Goal: Task Accomplishment & Management: Complete application form

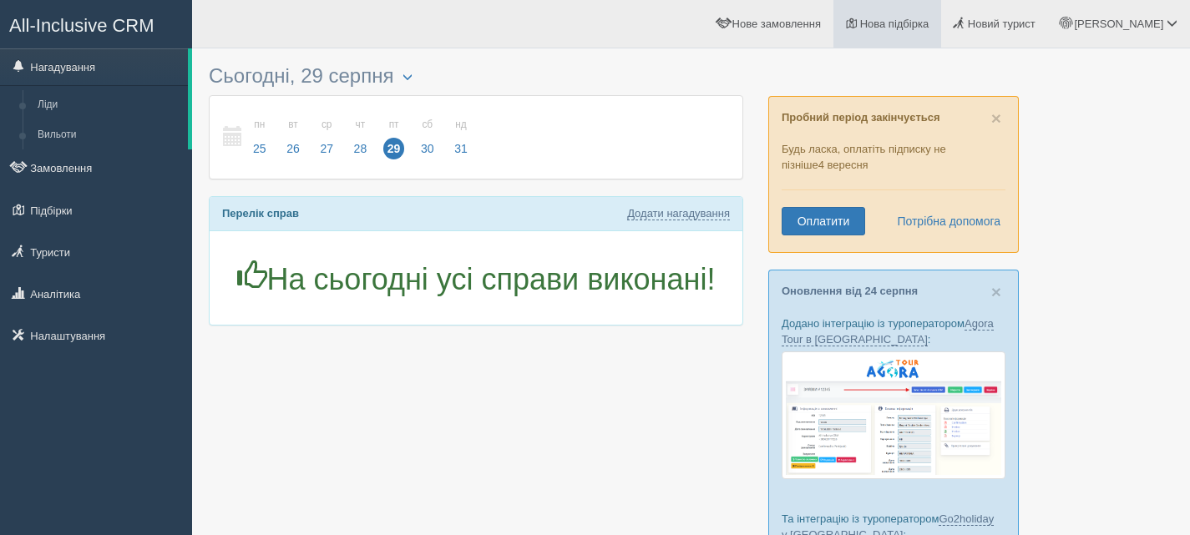
click at [929, 29] on span "Нова підбірка" at bounding box center [894, 24] width 69 height 13
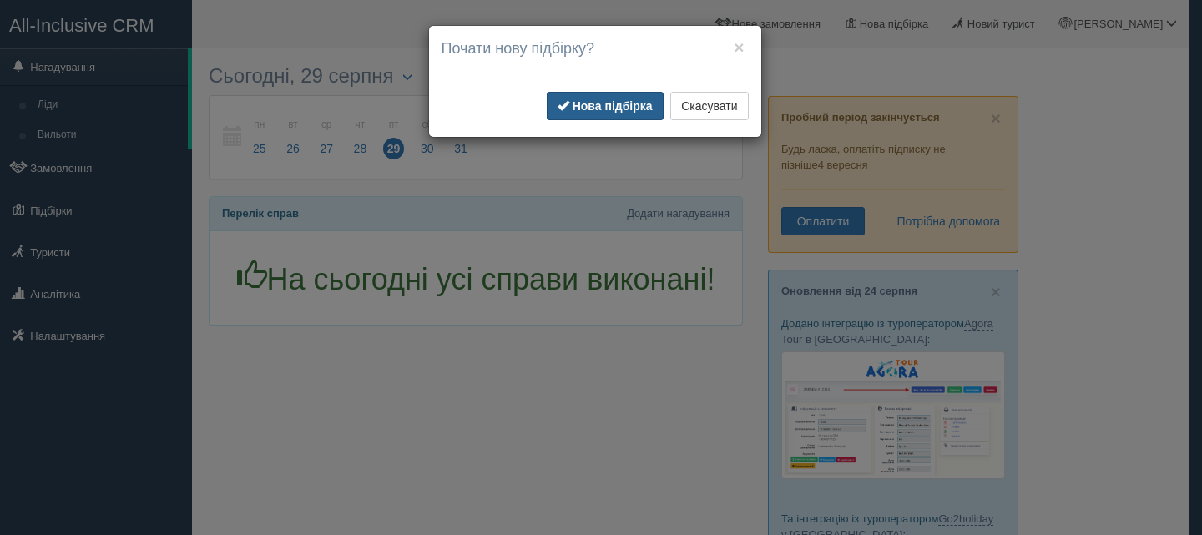
click at [626, 102] on b "Нова підбірка" at bounding box center [613, 105] width 80 height 13
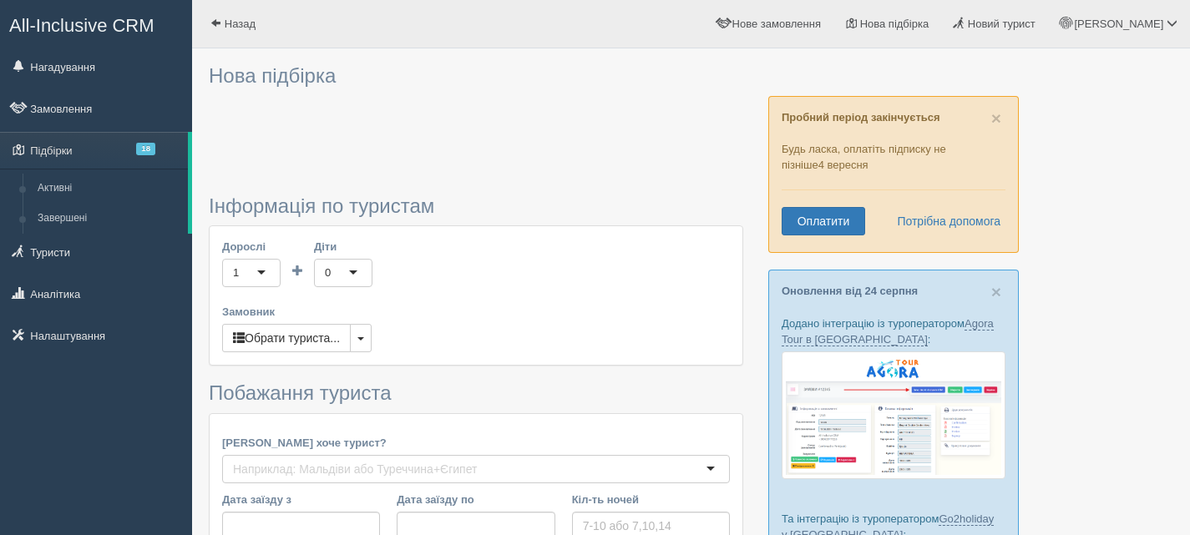
type input "6-7"
type input "38900"
type input "90700"
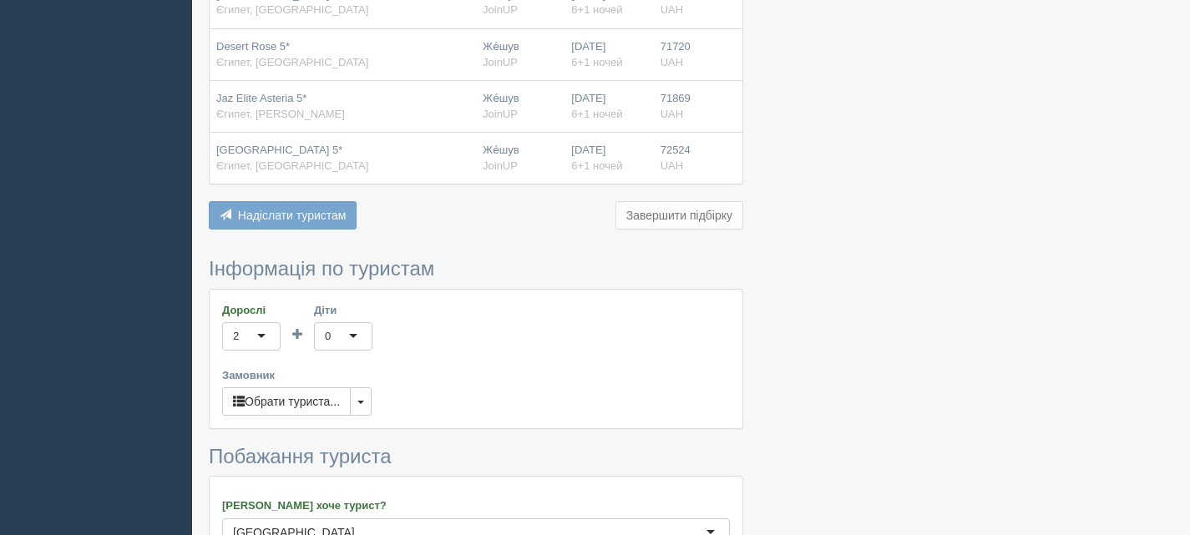
scroll to position [1236, 0]
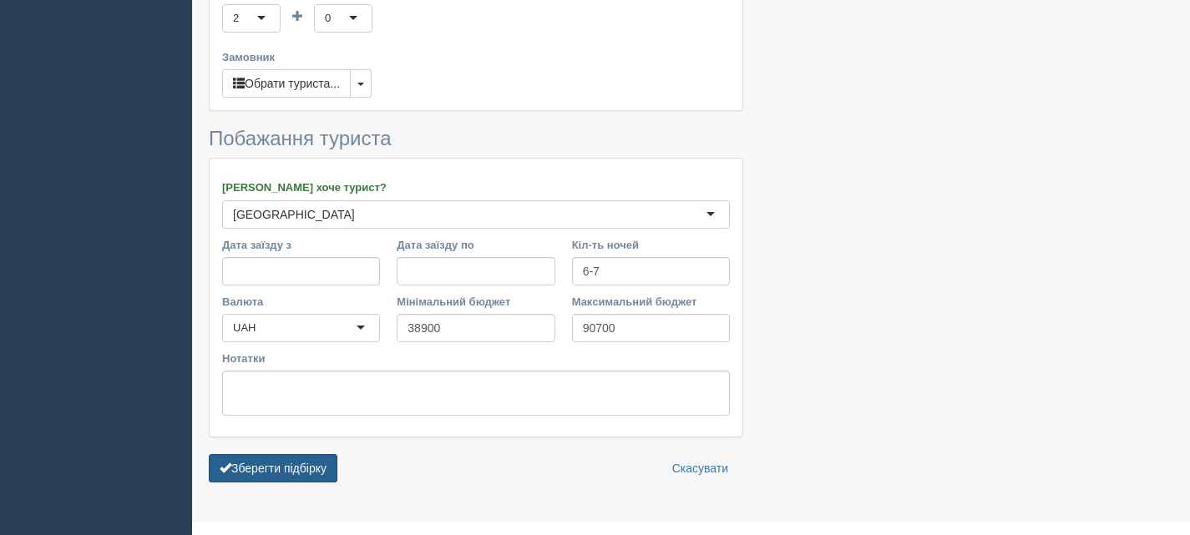
click at [295, 454] on button "Зберегти підбірку" at bounding box center [273, 468] width 129 height 28
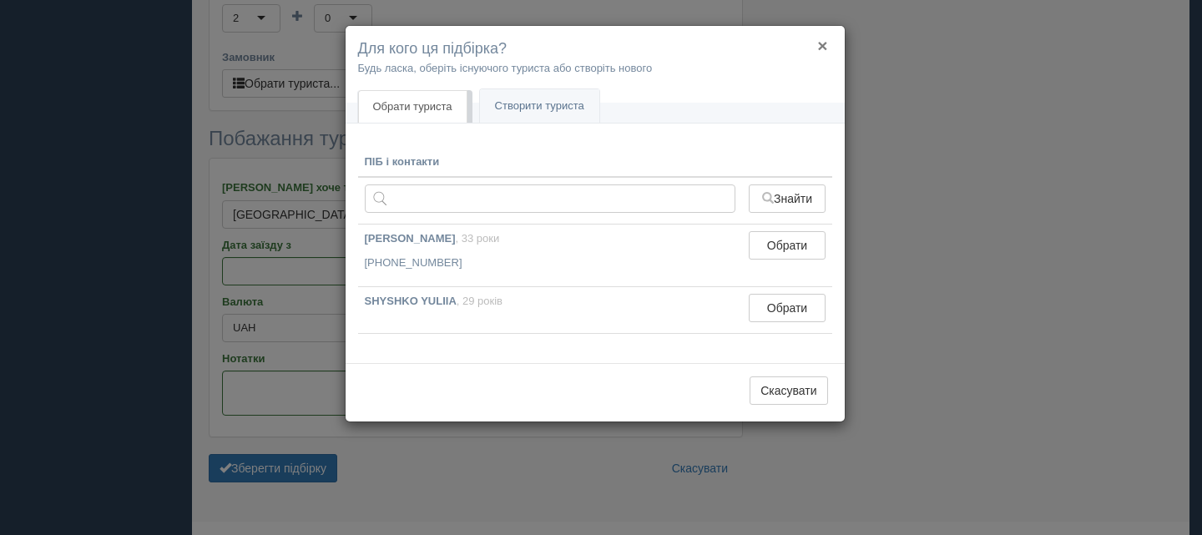
click at [825, 48] on button "×" at bounding box center [822, 46] width 10 height 18
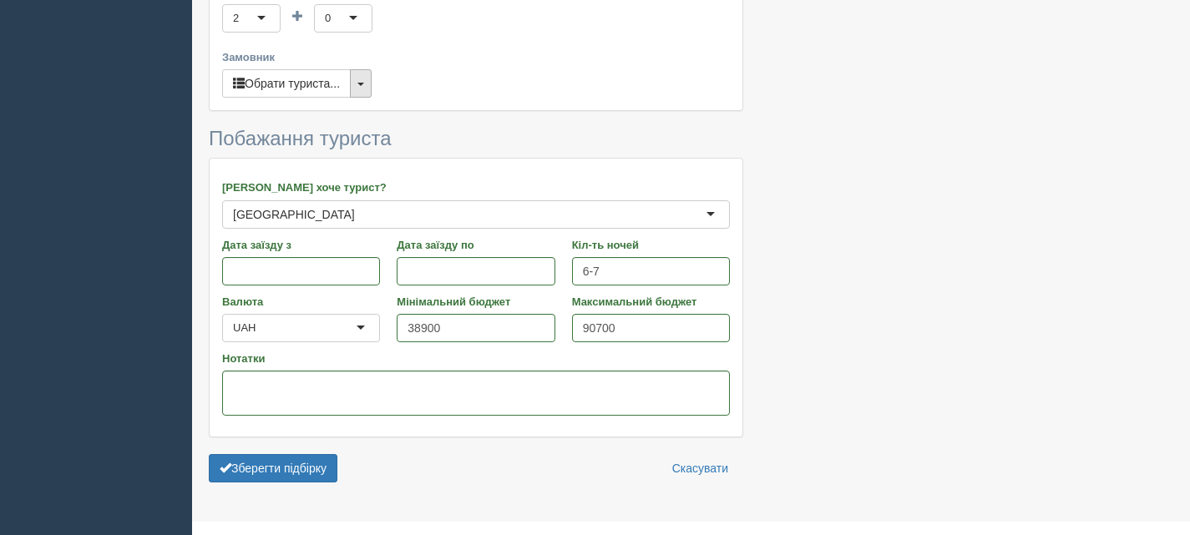
click at [365, 69] on button "button" at bounding box center [361, 83] width 22 height 28
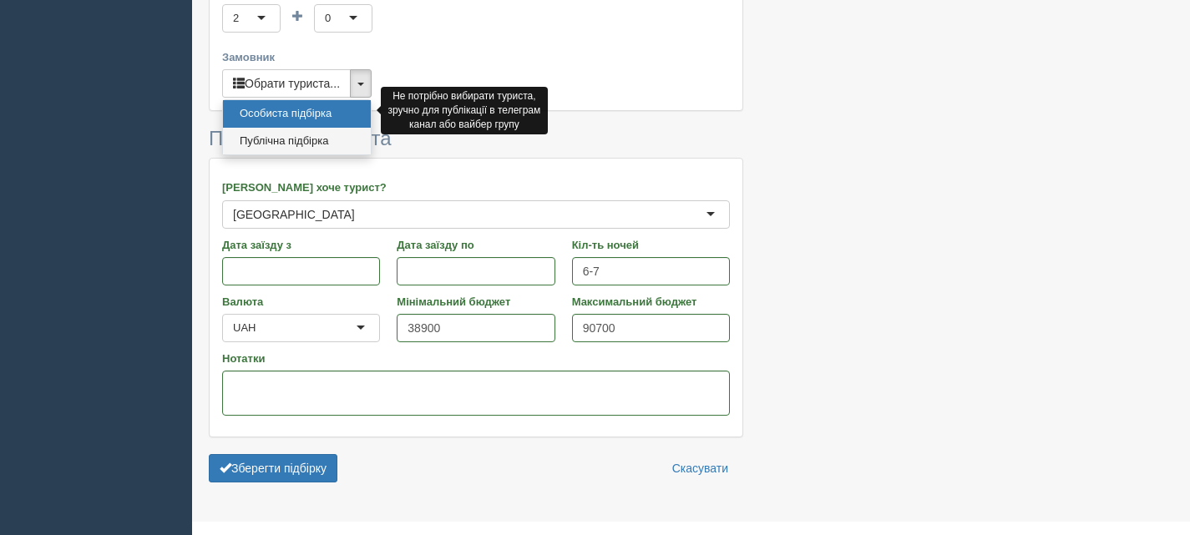
click at [311, 128] on link "Публічна підбірка" at bounding box center [297, 142] width 148 height 28
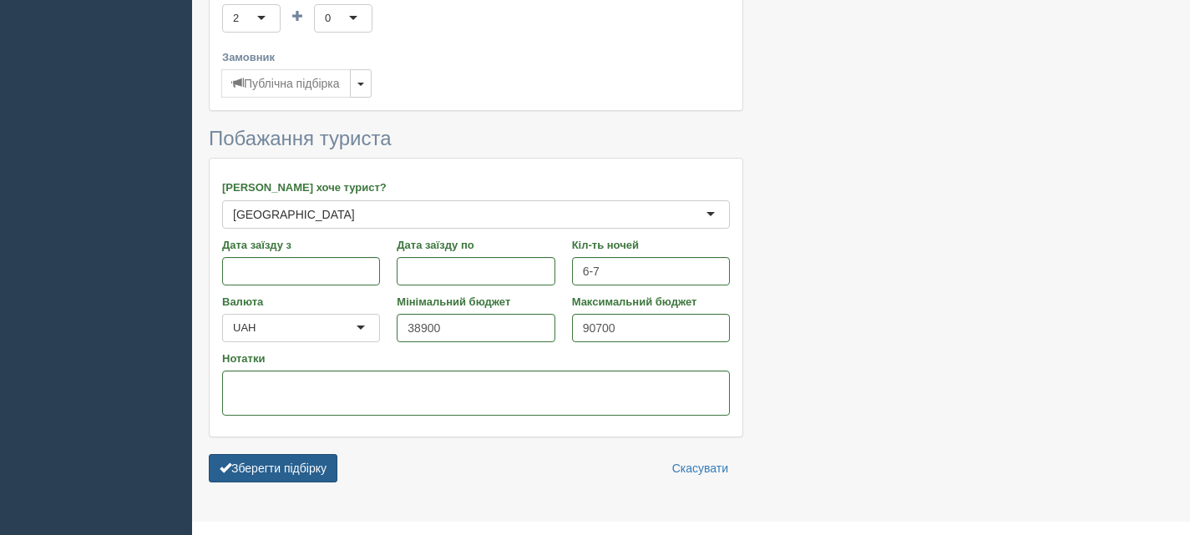
click at [279, 454] on button "Зберегти підбірку" at bounding box center [273, 468] width 129 height 28
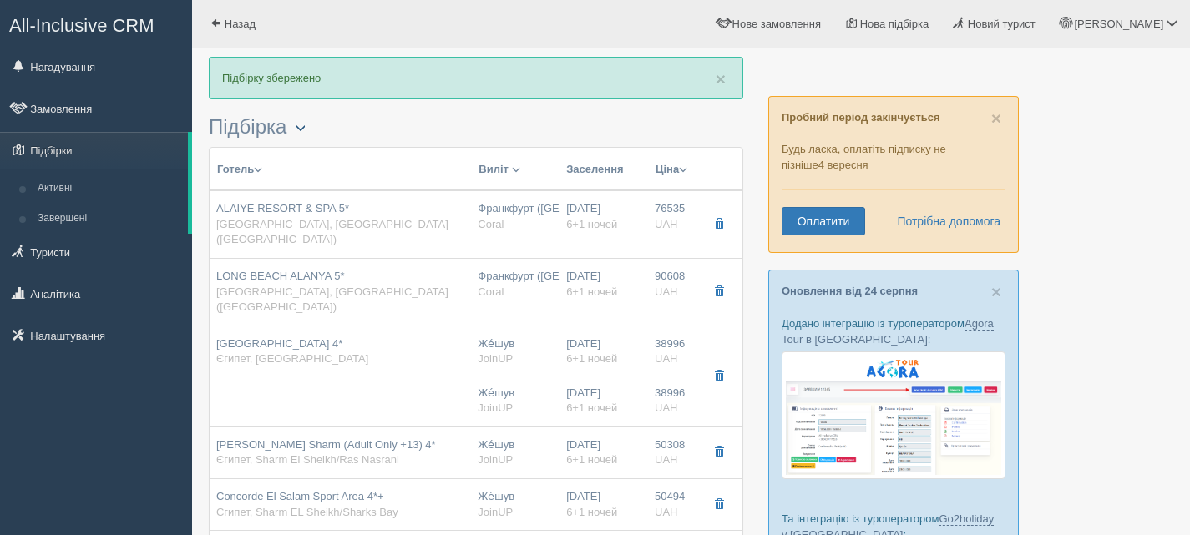
click at [301, 123] on span "button" at bounding box center [301, 128] width 10 height 10
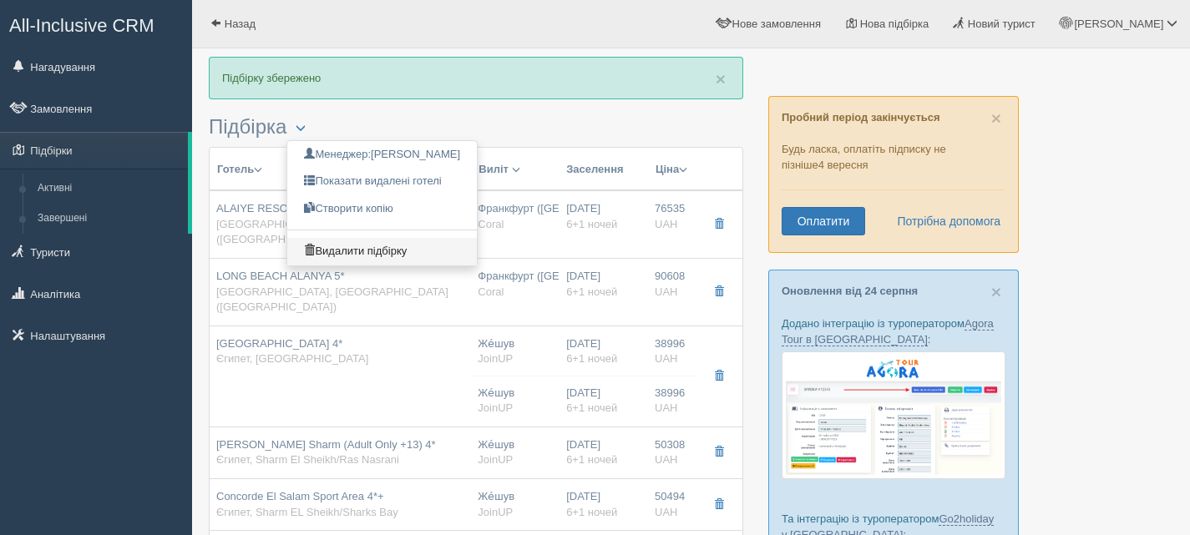
click at [343, 245] on link "Видалити підбірку" at bounding box center [382, 252] width 190 height 28
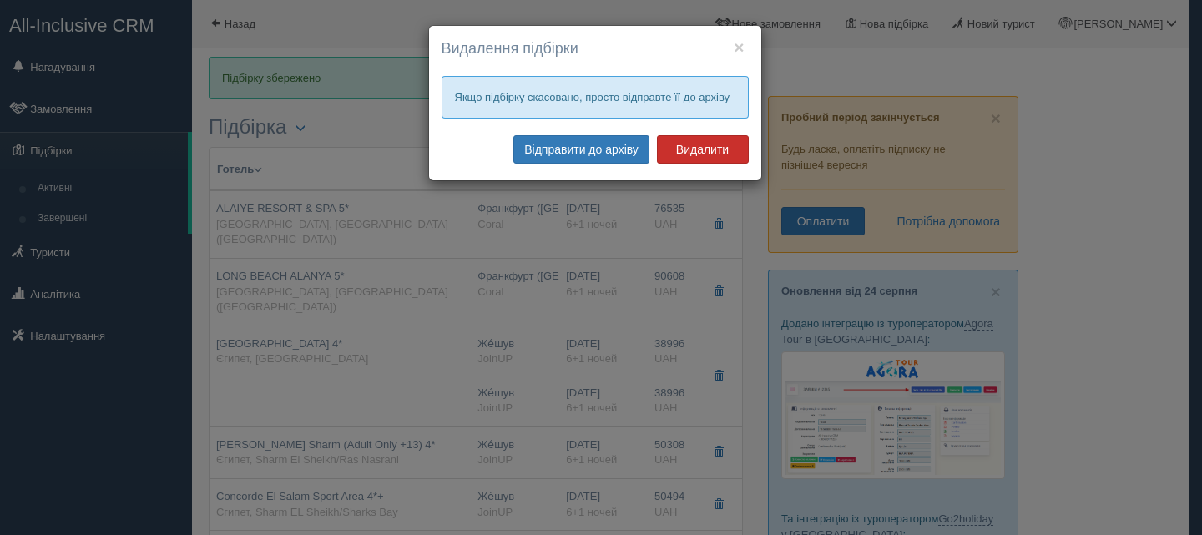
click at [698, 137] on button "Видалити" at bounding box center [703, 149] width 92 height 28
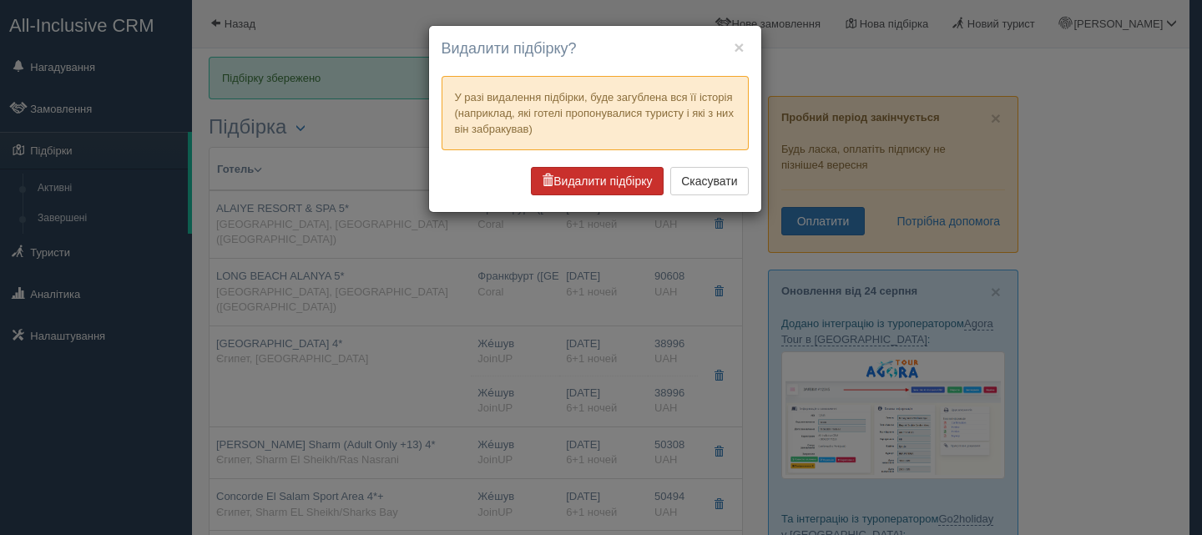
click at [612, 180] on button "Видалити підбірку" at bounding box center [597, 181] width 132 height 28
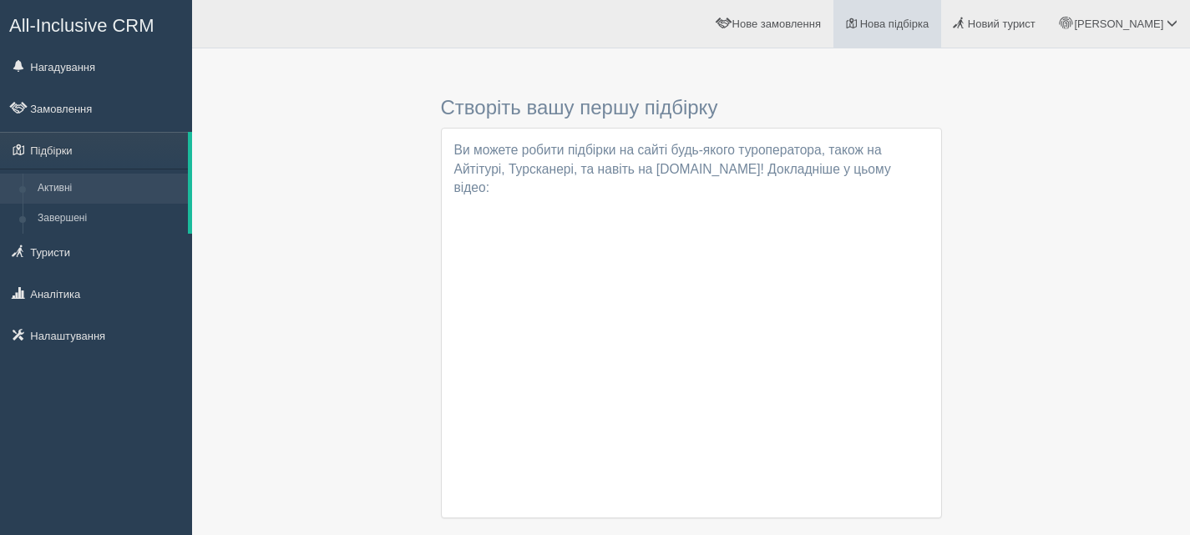
click at [929, 23] on span "Нова підбірка" at bounding box center [894, 24] width 69 height 13
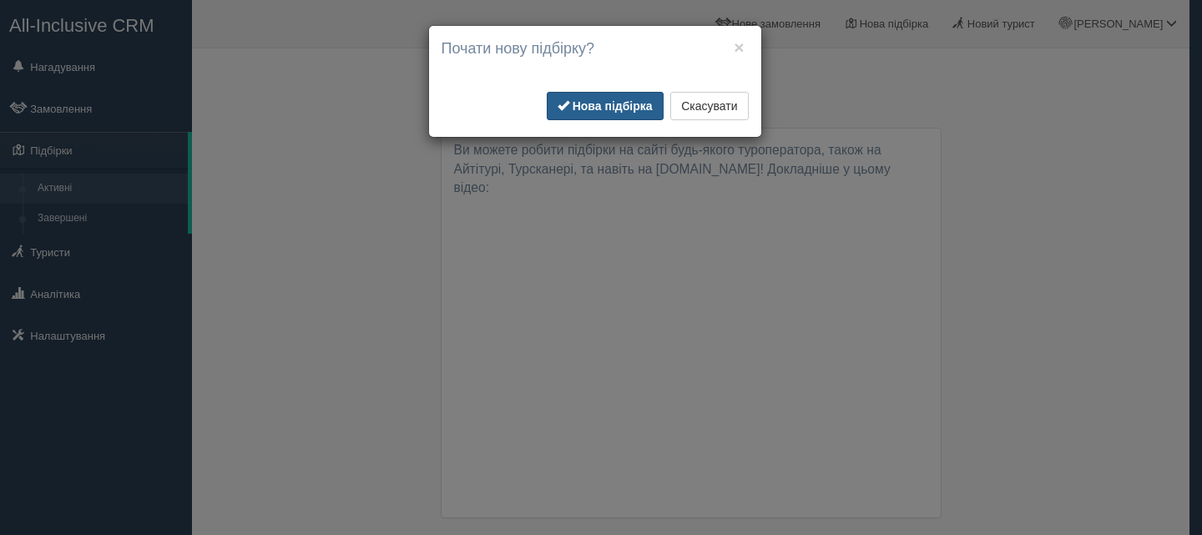
click at [629, 101] on b "Нова підбірка" at bounding box center [613, 105] width 80 height 13
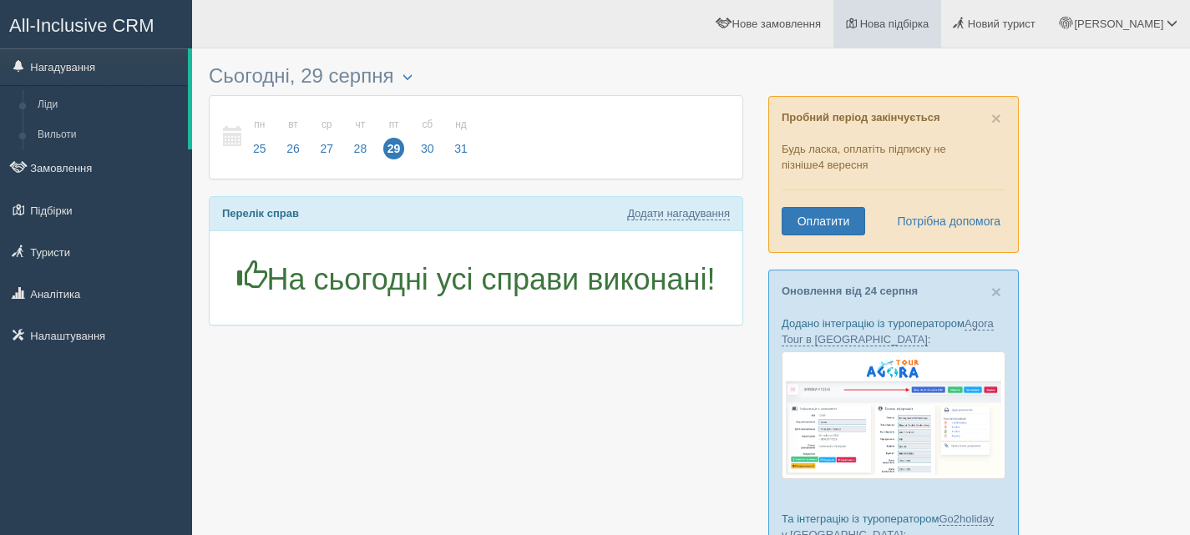
click at [929, 18] on span "Нова підбірка" at bounding box center [894, 24] width 69 height 13
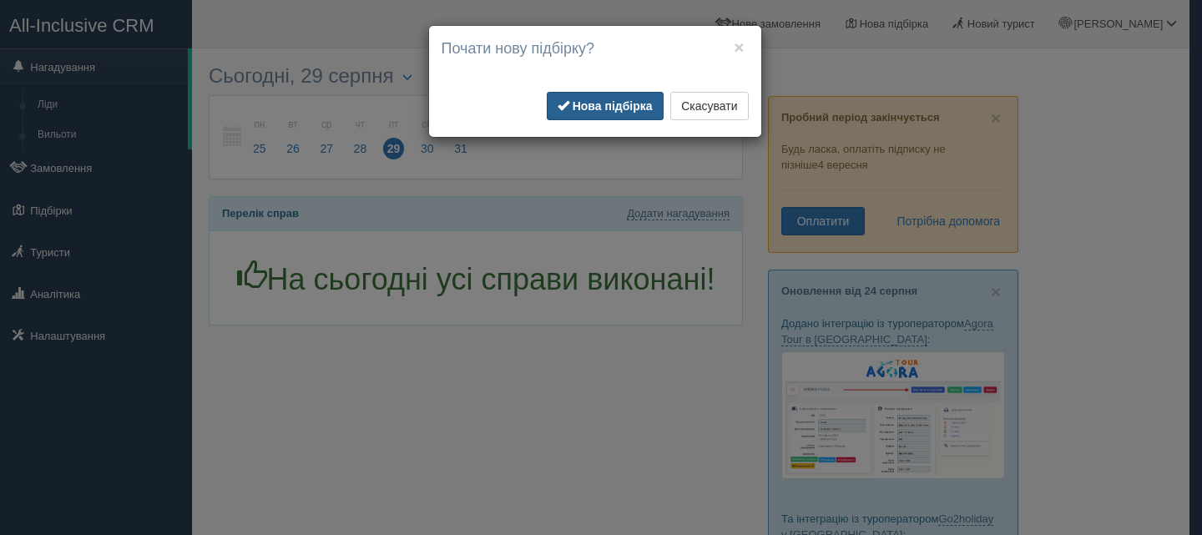
click at [602, 101] on b "Нова підбірка" at bounding box center [613, 105] width 80 height 13
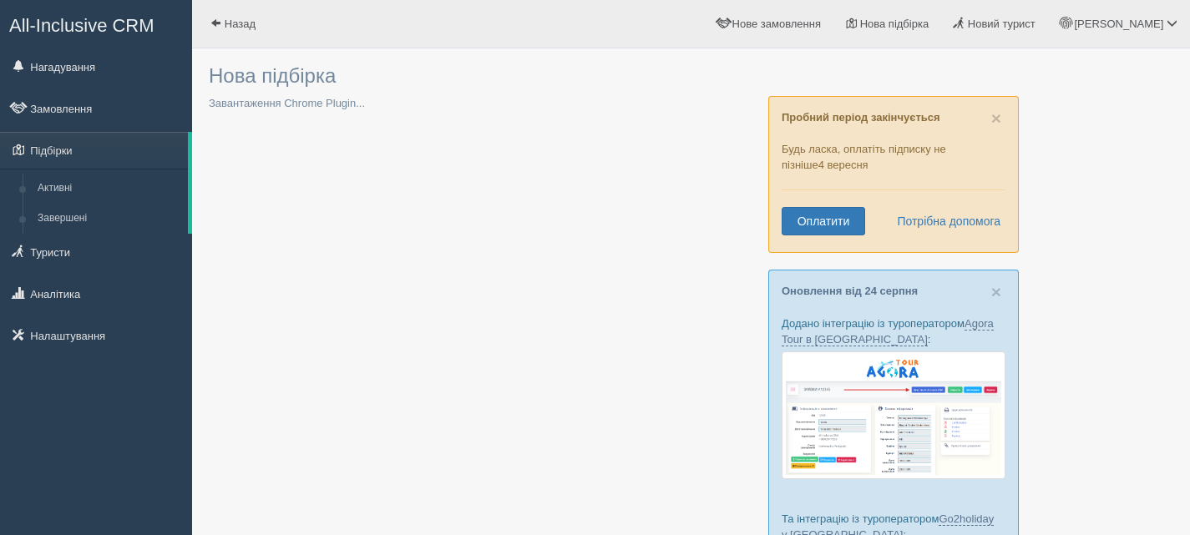
type input "6"
type input "38900"
type input "77700"
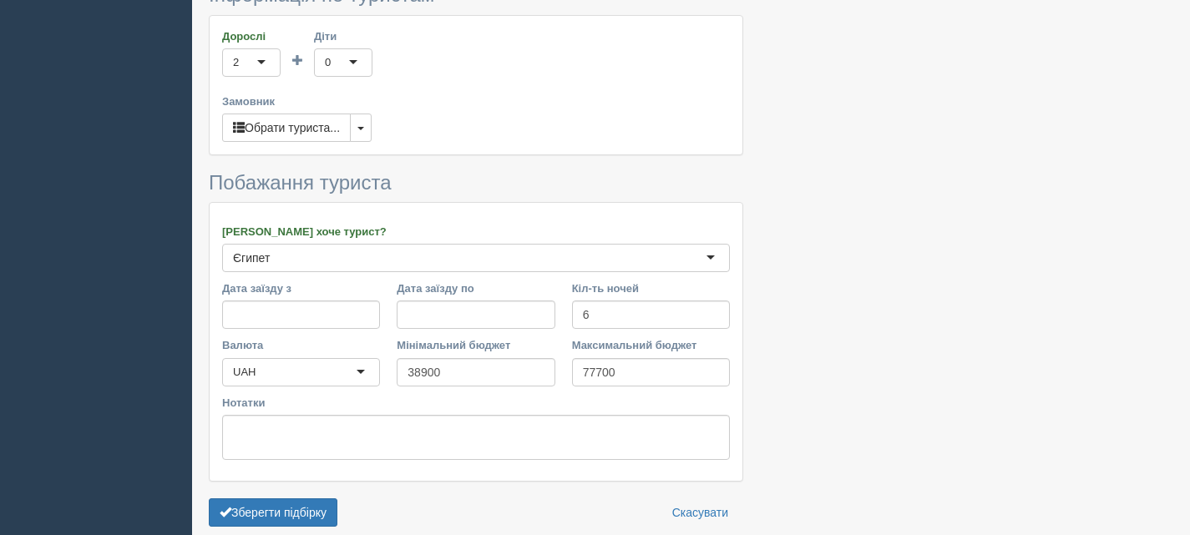
scroll to position [918, 0]
click at [367, 114] on button "button" at bounding box center [361, 127] width 22 height 28
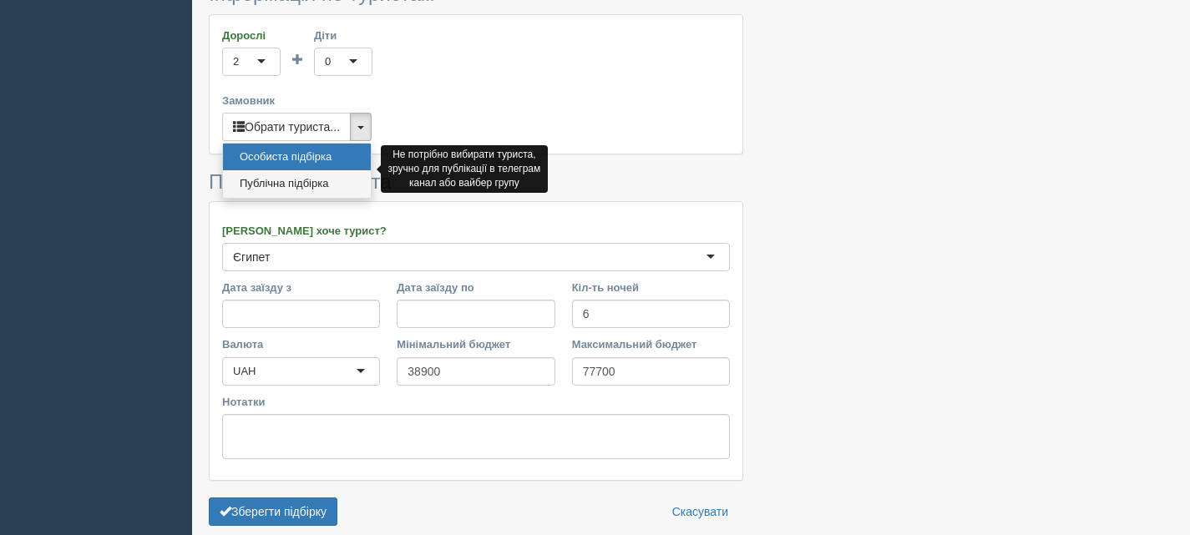
click at [304, 170] on link "Публічна підбірка" at bounding box center [297, 184] width 148 height 28
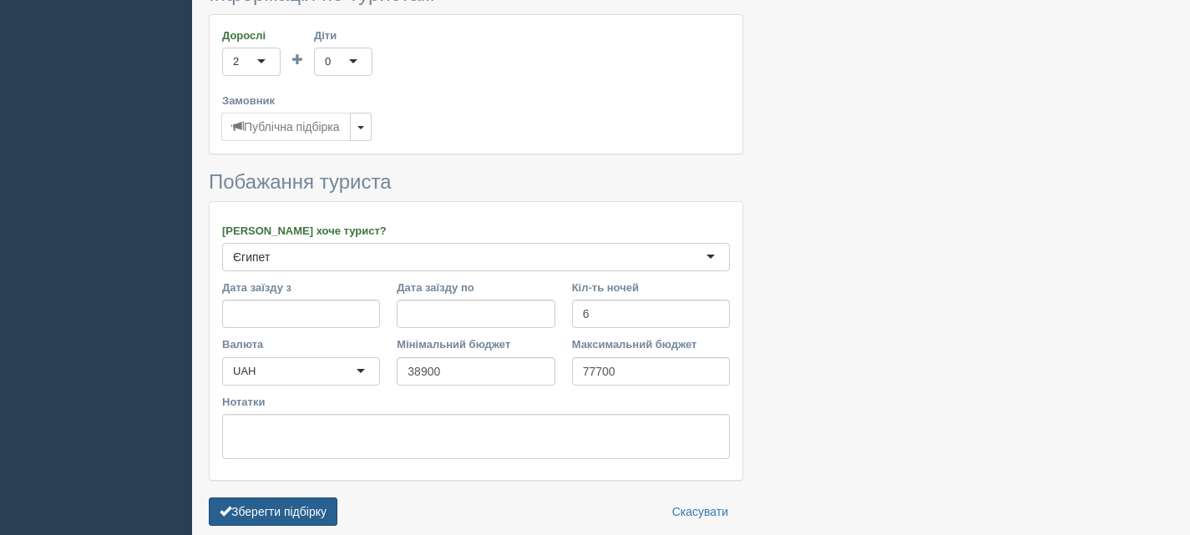
click at [321, 498] on button "Зберегти підбірку" at bounding box center [273, 512] width 129 height 28
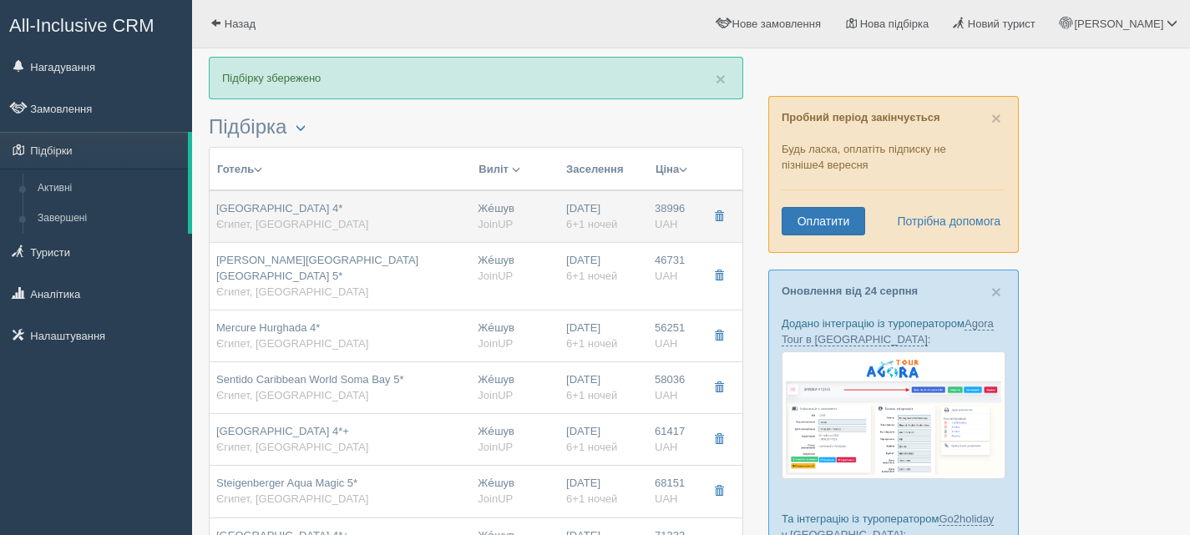
click at [373, 236] on td "[GEOGRAPHIC_DATA] 4* [GEOGRAPHIC_DATA], [GEOGRAPHIC_DATA]" at bounding box center [340, 216] width 261 height 53
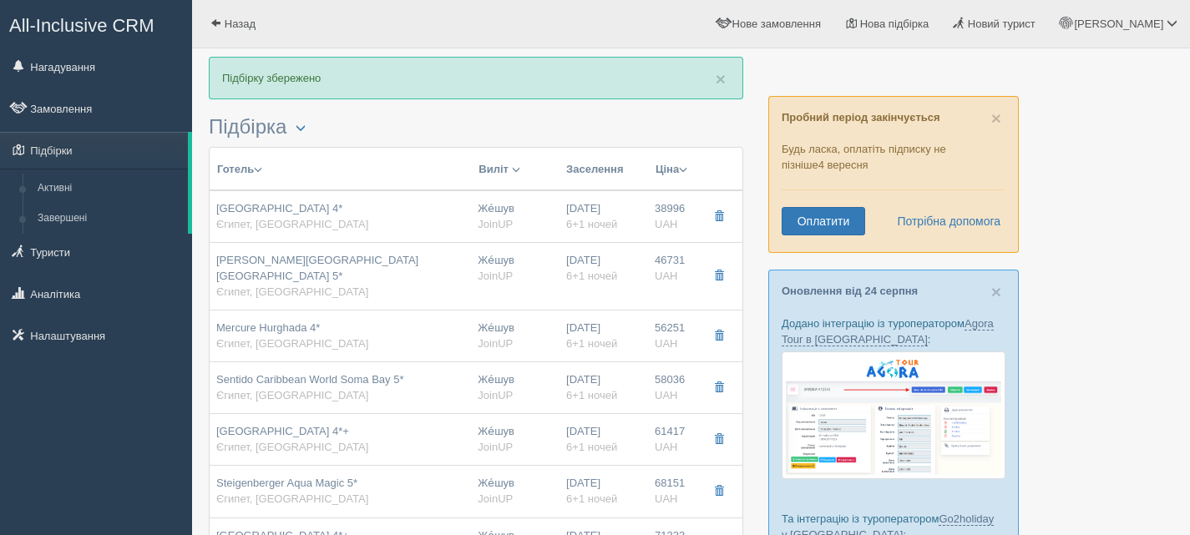
type input "[GEOGRAPHIC_DATA] 4*"
type input "Єгипет"
type input "Hurghada"
type input "38996.00"
type input "Же́шув"
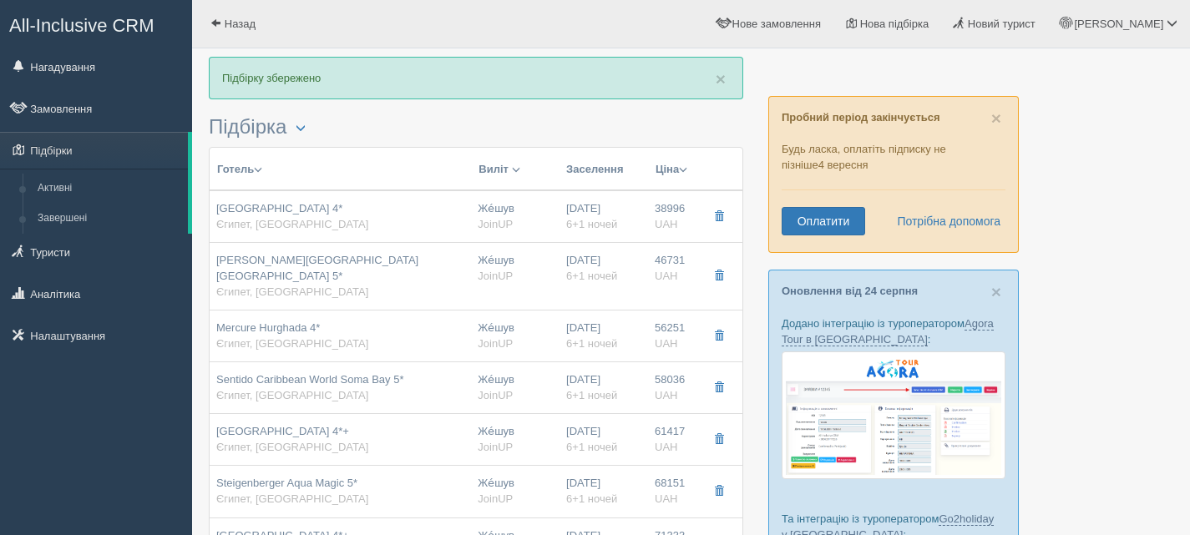
type input "23:00"
type input "6+1"
type input "CLUP Promo Room Back View"
type input "AI"
type input "JoinUP"
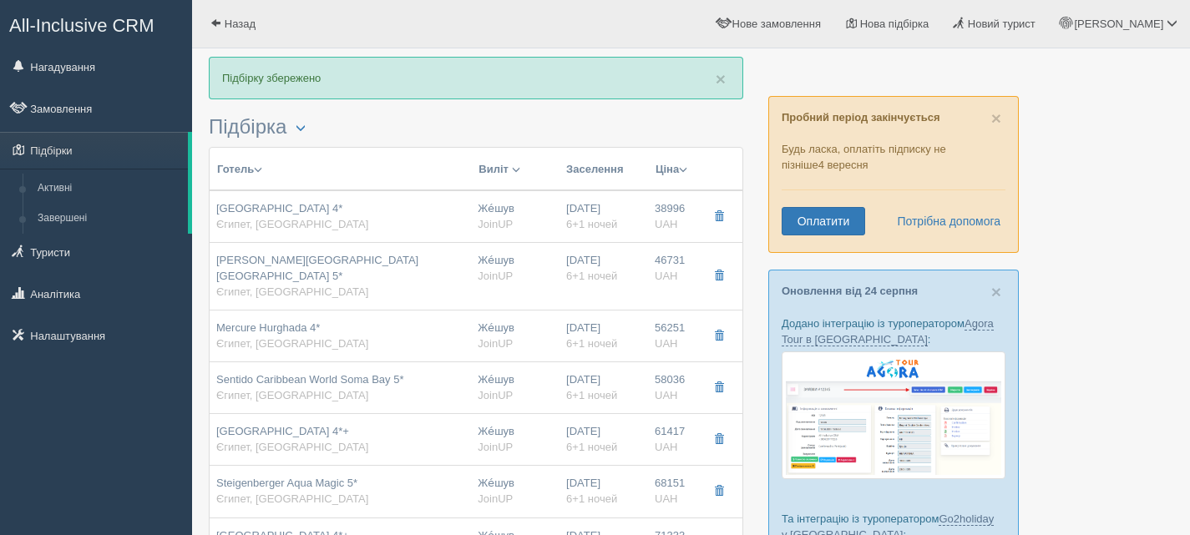
type input "[URL][DOMAIN_NAME]"
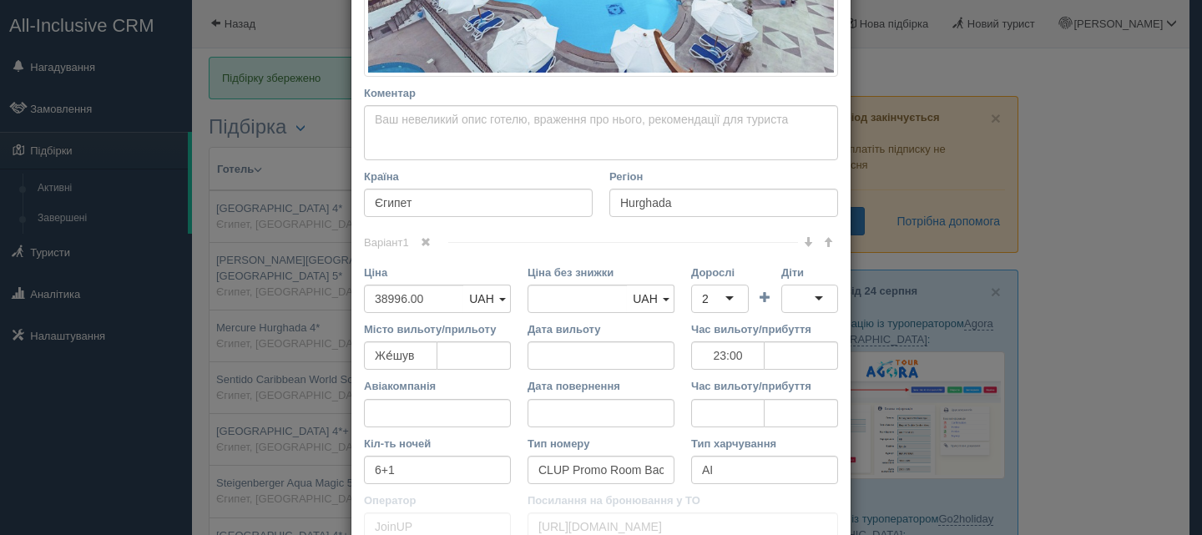
scroll to position [501, 0]
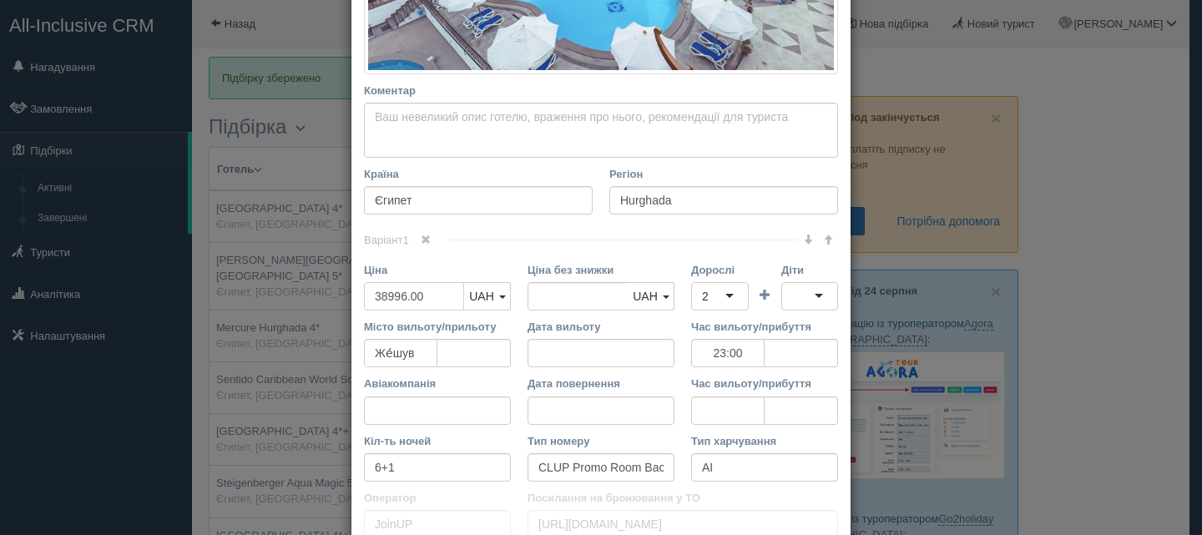
click at [382, 298] on input "38996.00" at bounding box center [414, 296] width 100 height 28
type input "3996.00"
type input "38996.00"
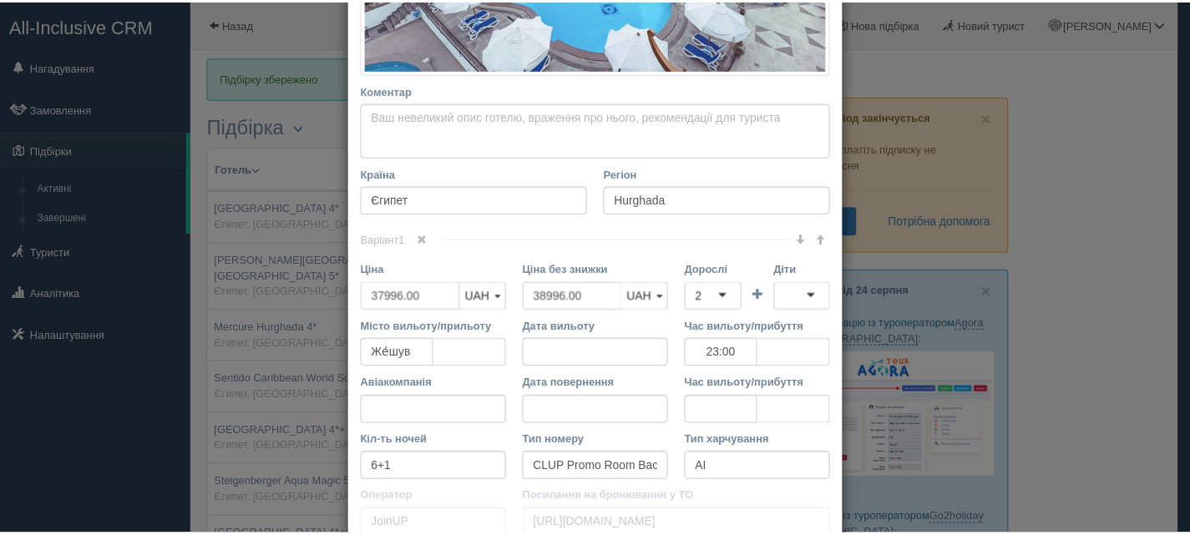
scroll to position [641, 0]
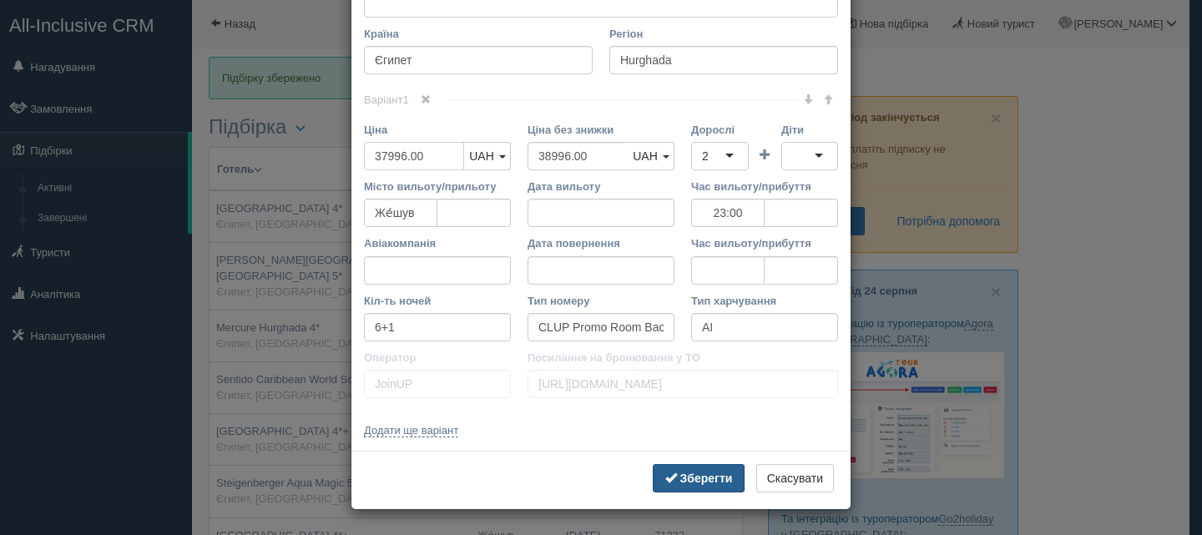
type input "37996.00"
click at [697, 483] on b "Зберегти" at bounding box center [706, 478] width 53 height 13
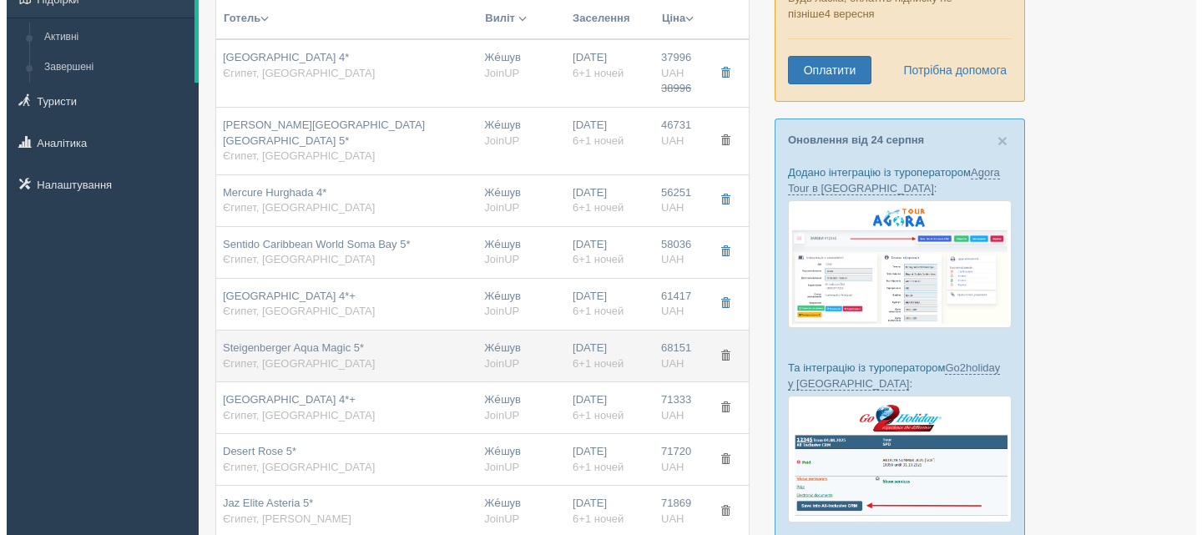
scroll to position [167, 0]
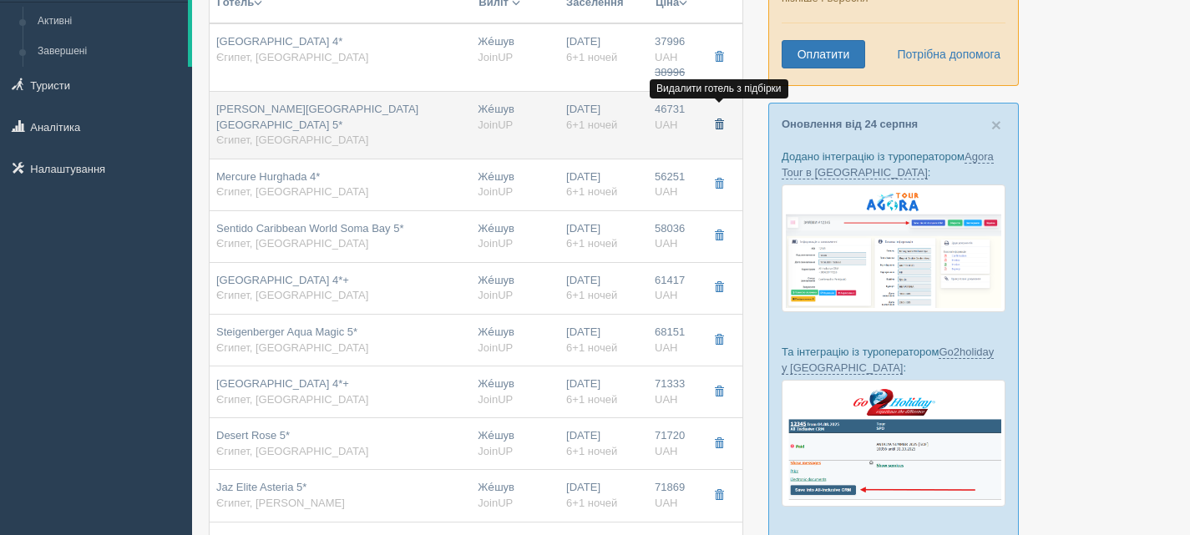
click at [719, 119] on span "button" at bounding box center [719, 124] width 10 height 10
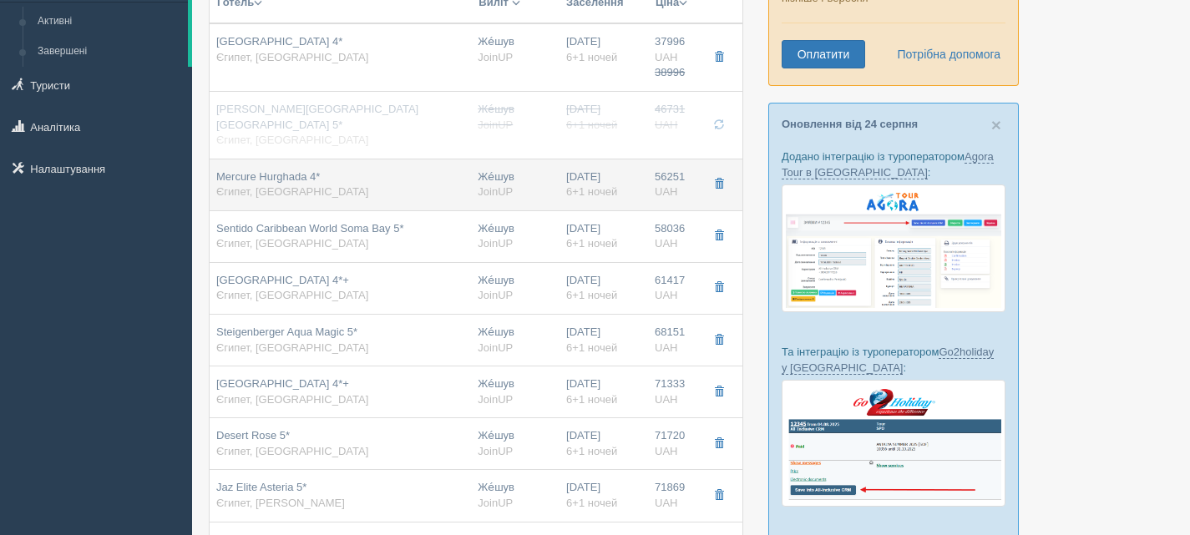
click at [420, 169] on div "Mercure Hurghada 4* [GEOGRAPHIC_DATA], [GEOGRAPHIC_DATA]" at bounding box center [340, 184] width 248 height 31
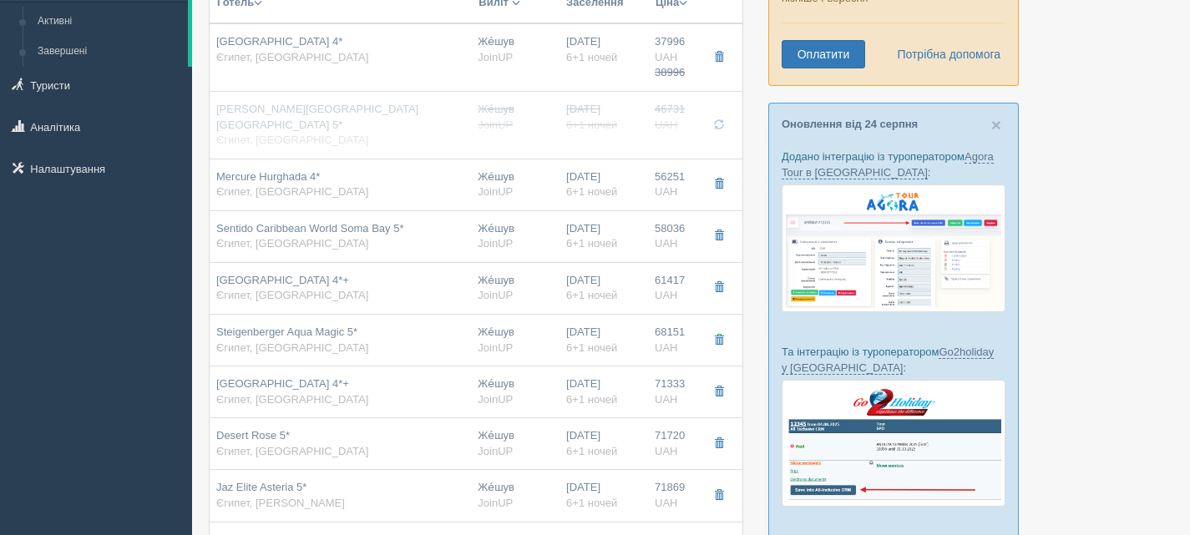
type input "Mercure Hurghada 4*"
type input "56251.00"
type input "23:00"
type input "Garden View"
type input "[URL][DOMAIN_NAME]"
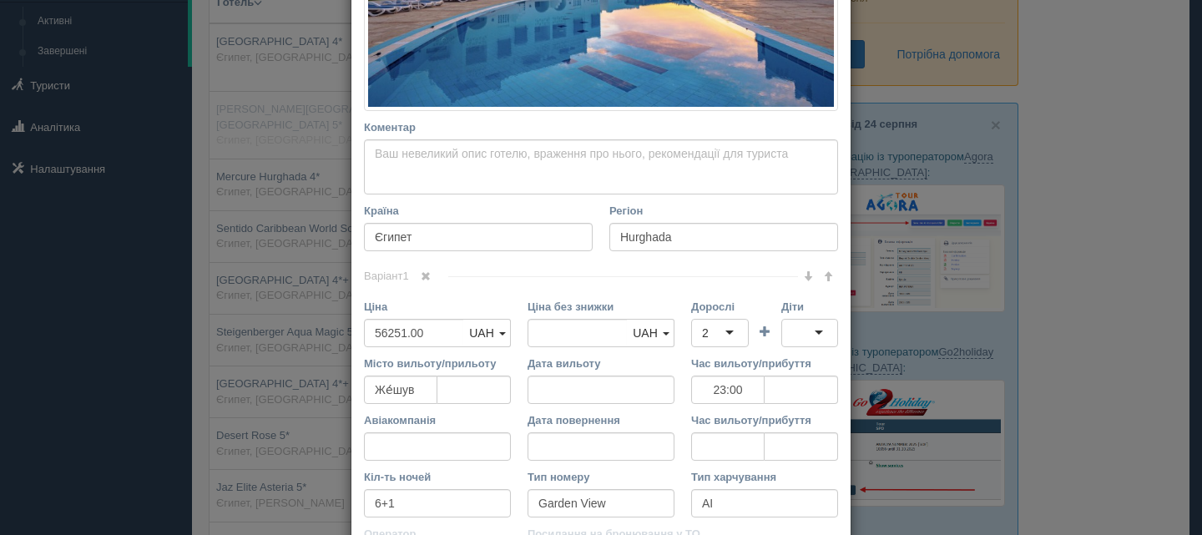
scroll to position [501, 0]
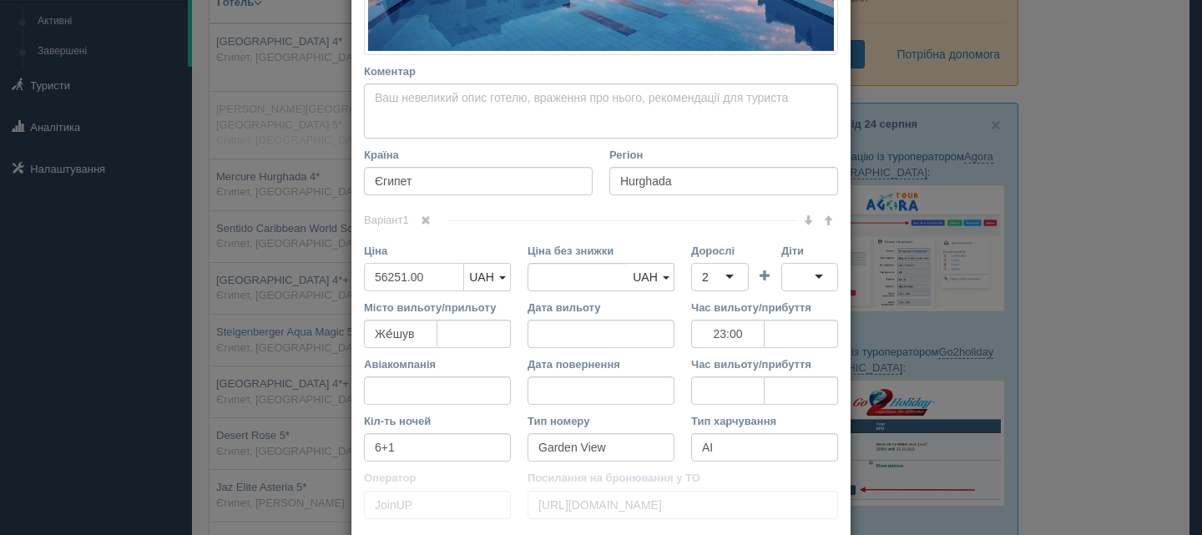
click at [385, 273] on input "56251.00" at bounding box center [414, 277] width 100 height 28
click at [381, 276] on input "56251.00" at bounding box center [414, 277] width 100 height 28
type input "5251.00"
type input "56251.00"
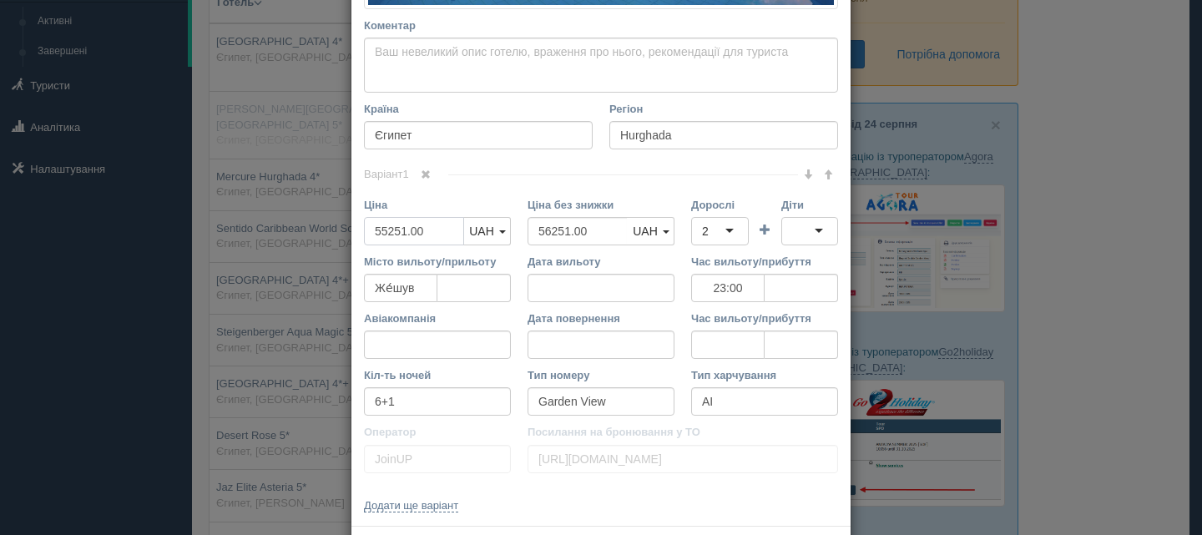
scroll to position [622, 0]
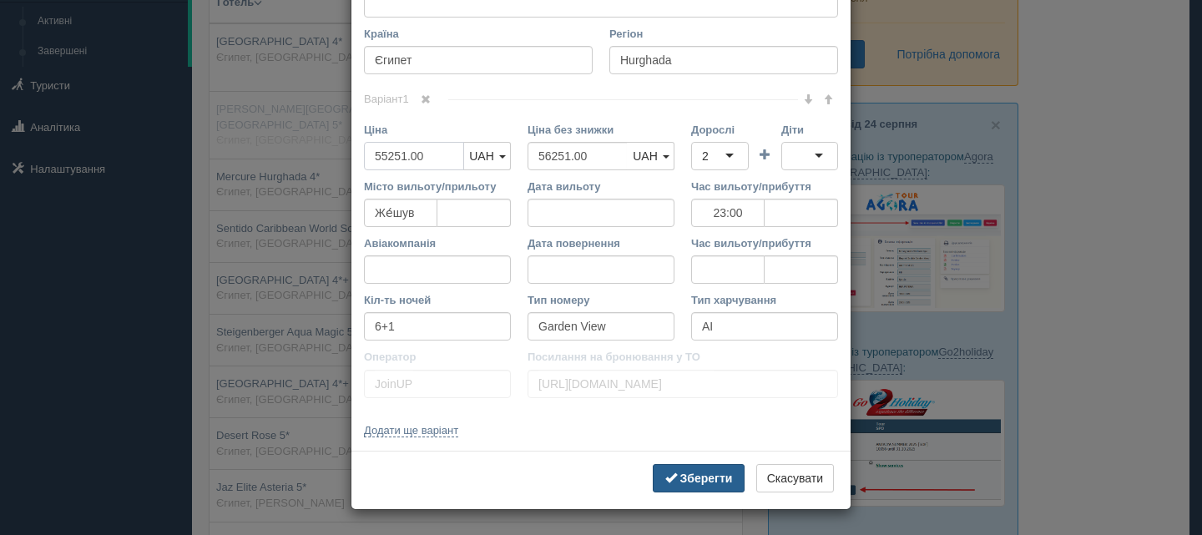
type input "55251.00"
click at [702, 478] on b "Зберегти" at bounding box center [706, 478] width 53 height 13
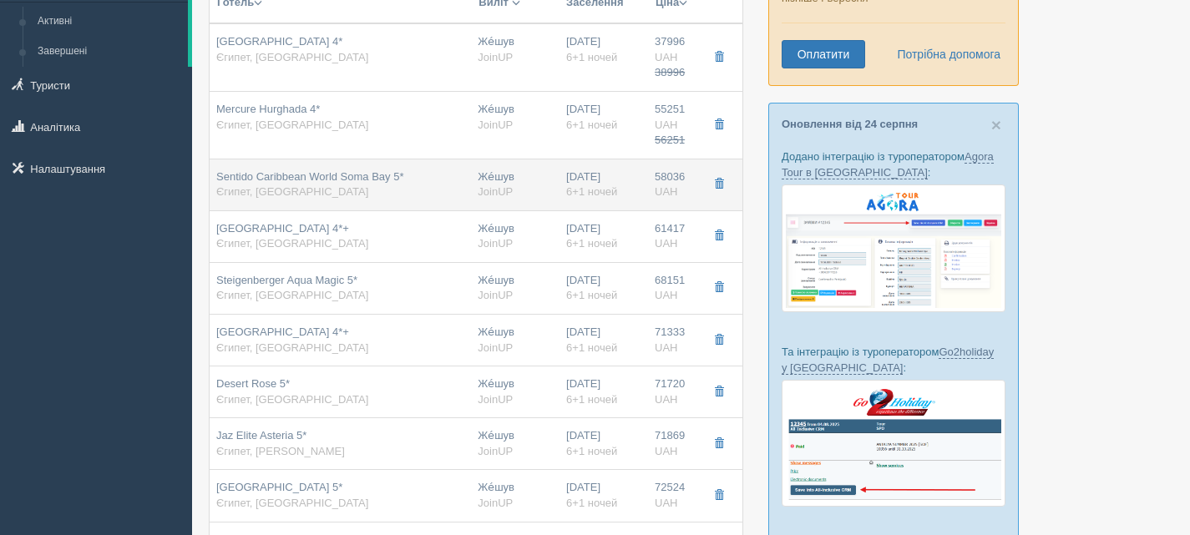
click at [380, 192] on div "Sentido Caribbean World Soma Bay 5* [GEOGRAPHIC_DATA], [GEOGRAPHIC_DATA]" at bounding box center [310, 184] width 188 height 31
type input "Sentido Caribbean World Soma Bay 5*"
type input "Soma Bay"
type input "58036.00"
type input "23:00"
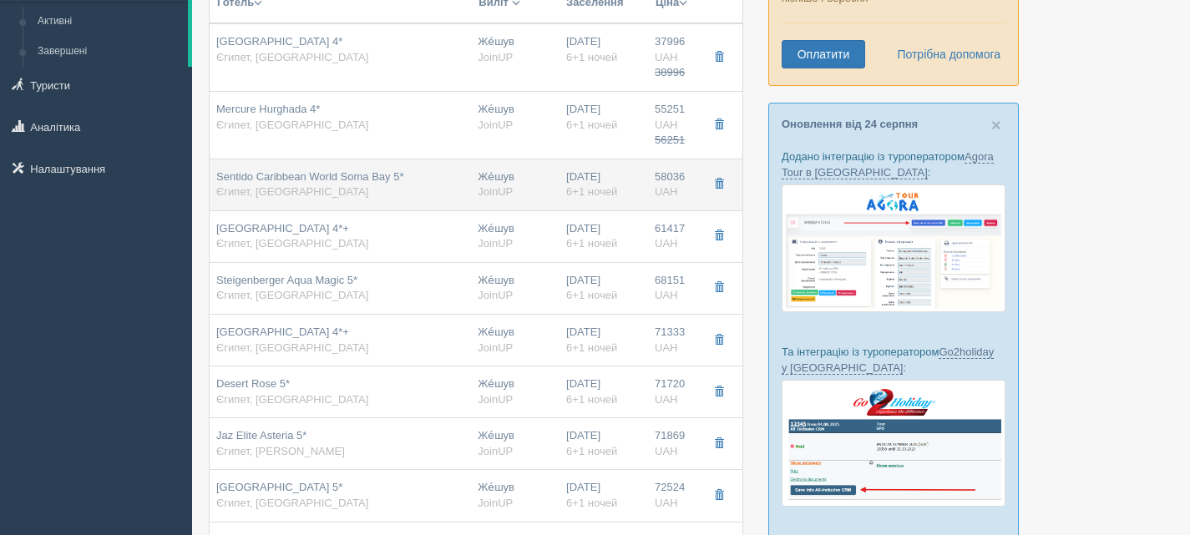
type input "Promo Room"
type input "[URL][DOMAIN_NAME]"
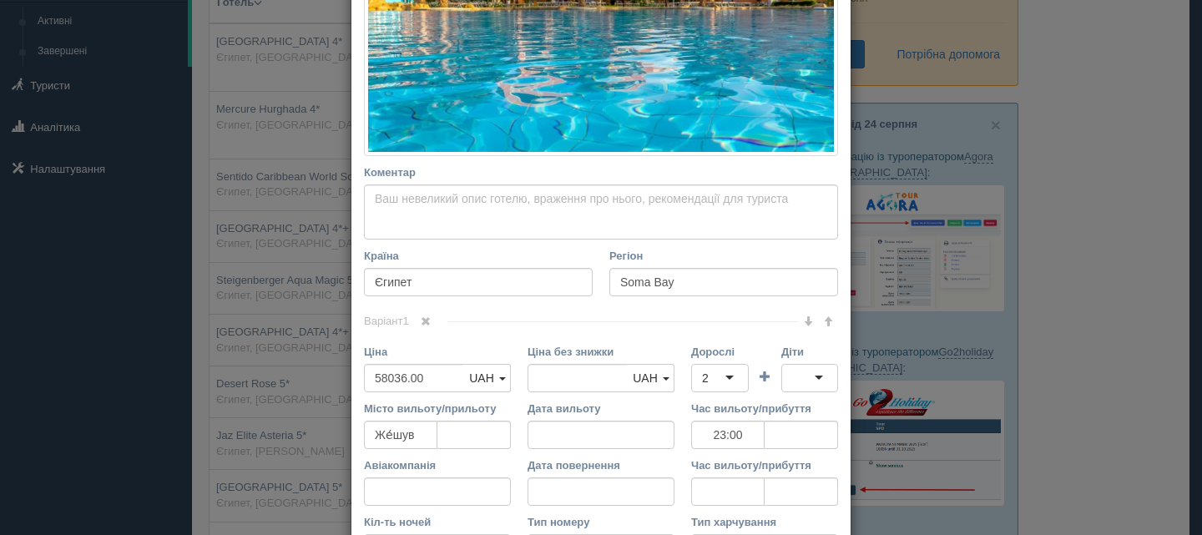
scroll to position [417, 0]
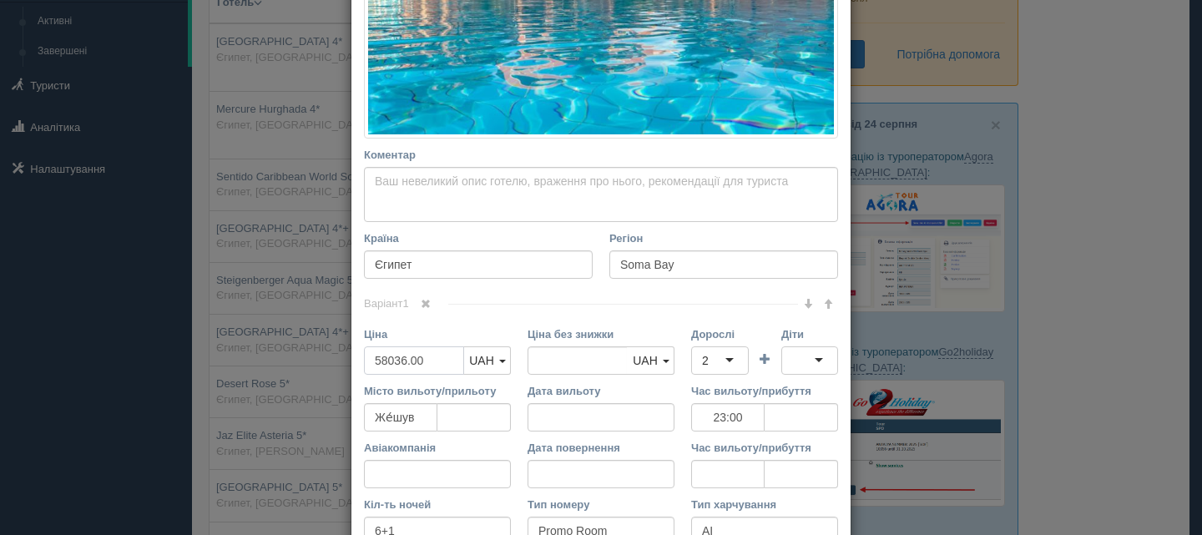
click at [381, 361] on input "58036.00" at bounding box center [414, 360] width 100 height 28
type input "5036.00"
type input "58036.00"
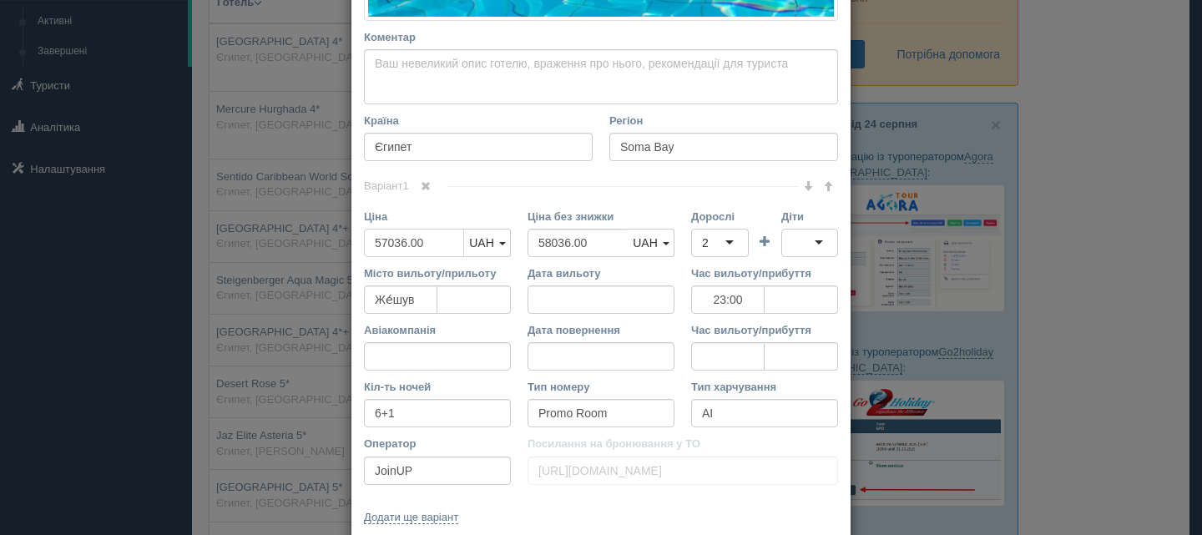
scroll to position [622, 0]
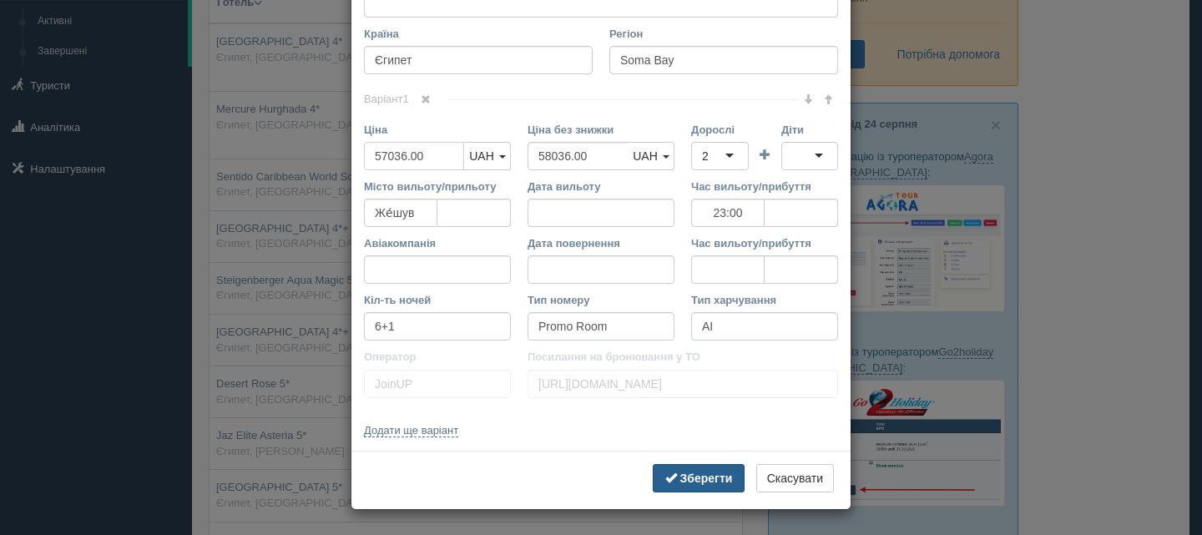
type input "57036.00"
click at [706, 480] on b "Зберегти" at bounding box center [706, 478] width 53 height 13
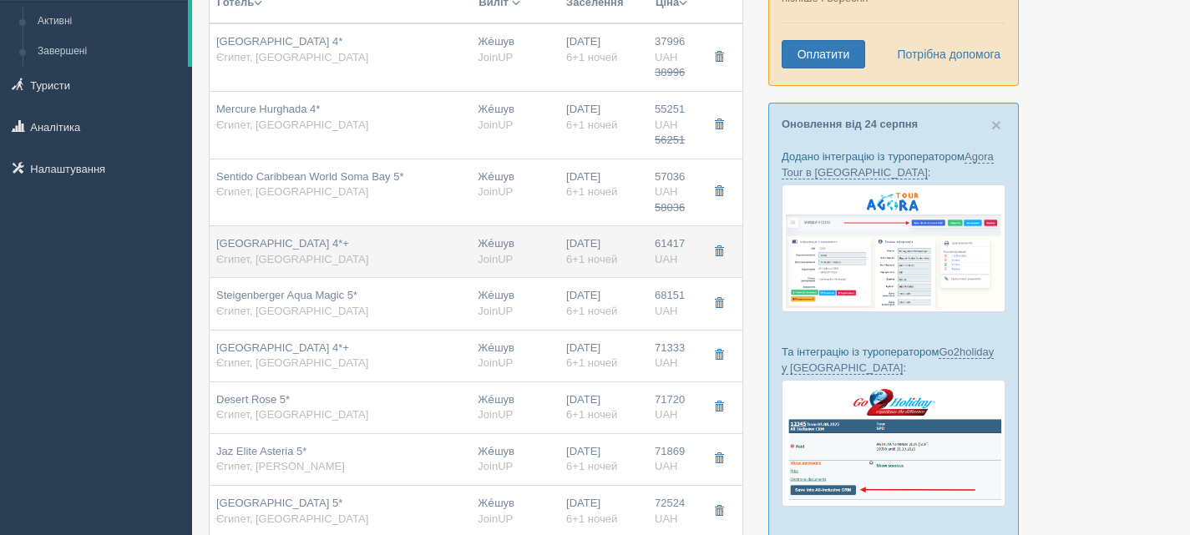
click at [356, 256] on div "[GEOGRAPHIC_DATA] 4*+ [GEOGRAPHIC_DATA], [GEOGRAPHIC_DATA]" at bounding box center [292, 251] width 152 height 31
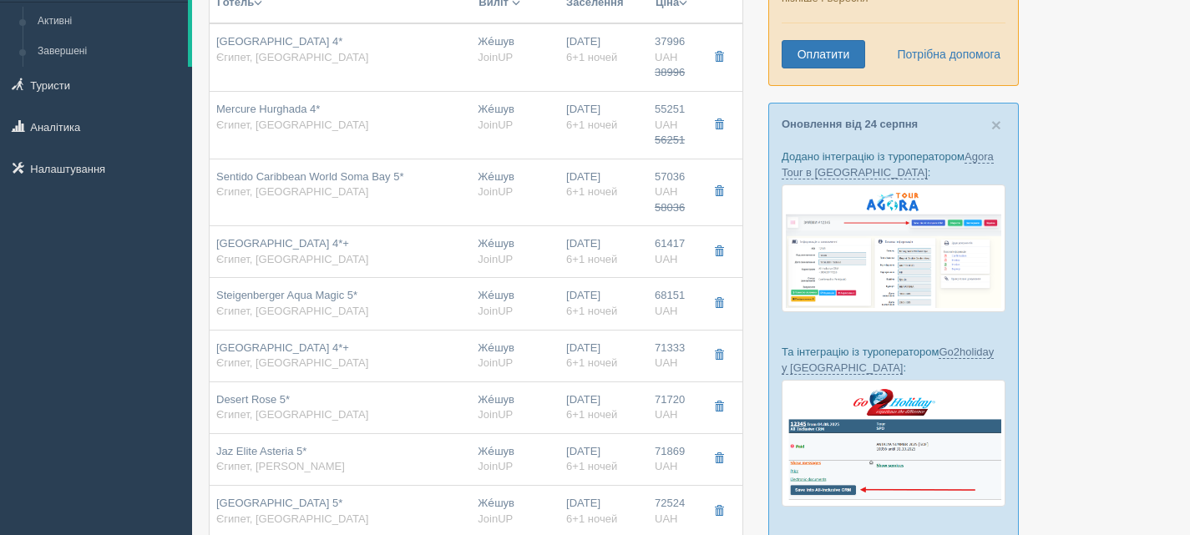
type input "[GEOGRAPHIC_DATA] 4*+"
type input "Hurghada"
type input "61417.00"
type input "23:00"
type input "Pool View"
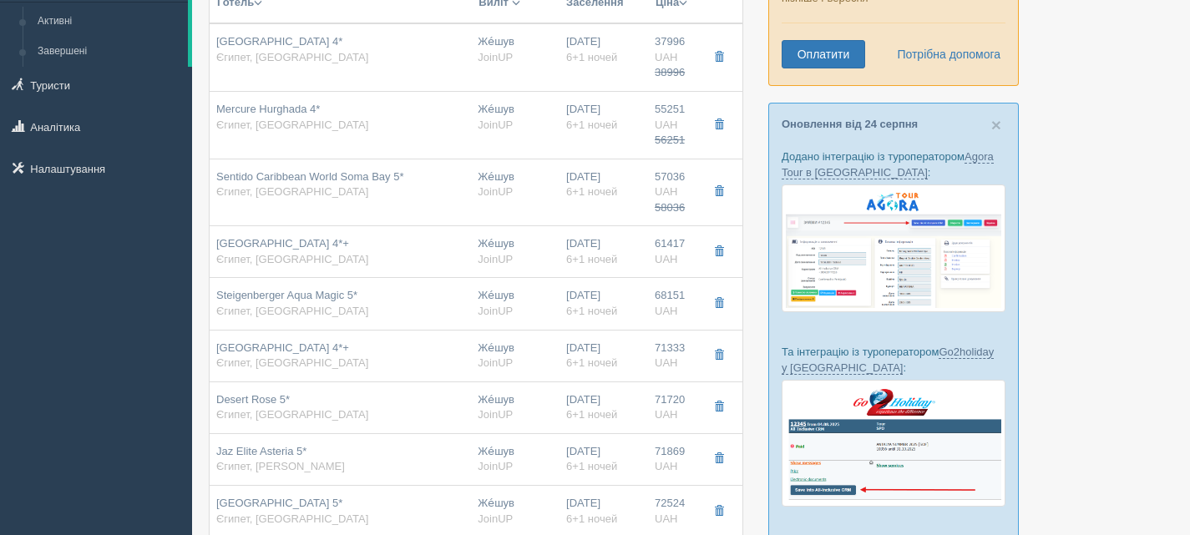
type input "[URL][DOMAIN_NAME]"
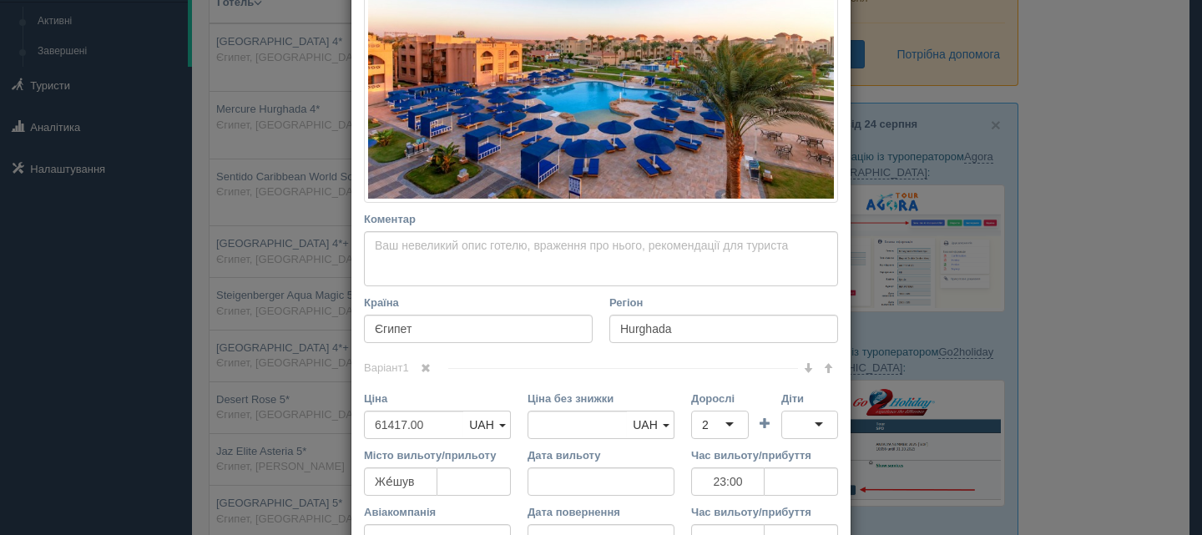
scroll to position [417, 0]
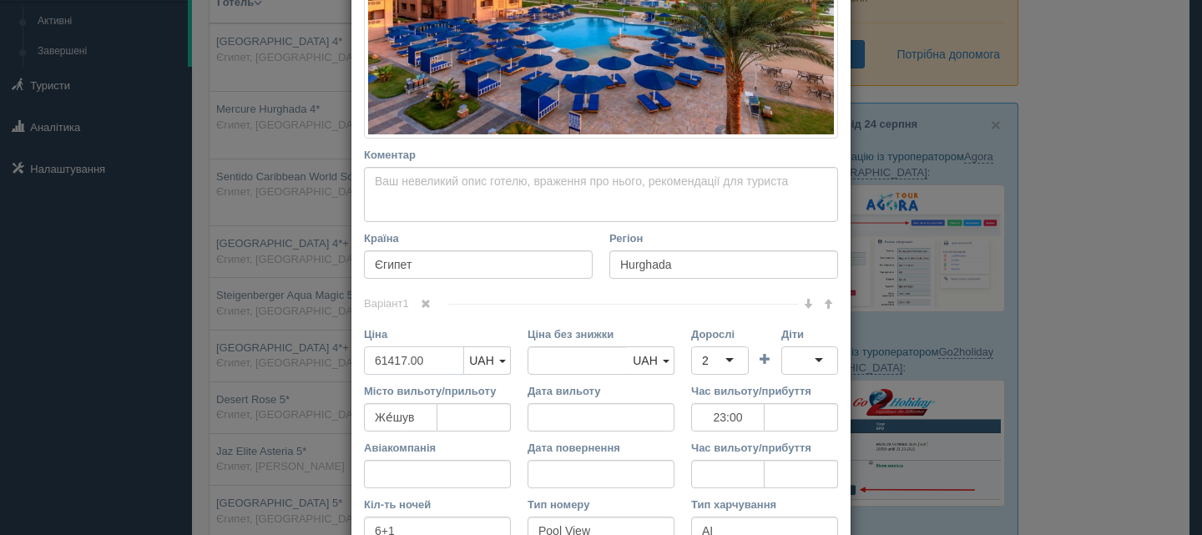
click at [381, 356] on input "61417.00" at bounding box center [414, 360] width 100 height 28
type input "6417.00"
type input "61417.00"
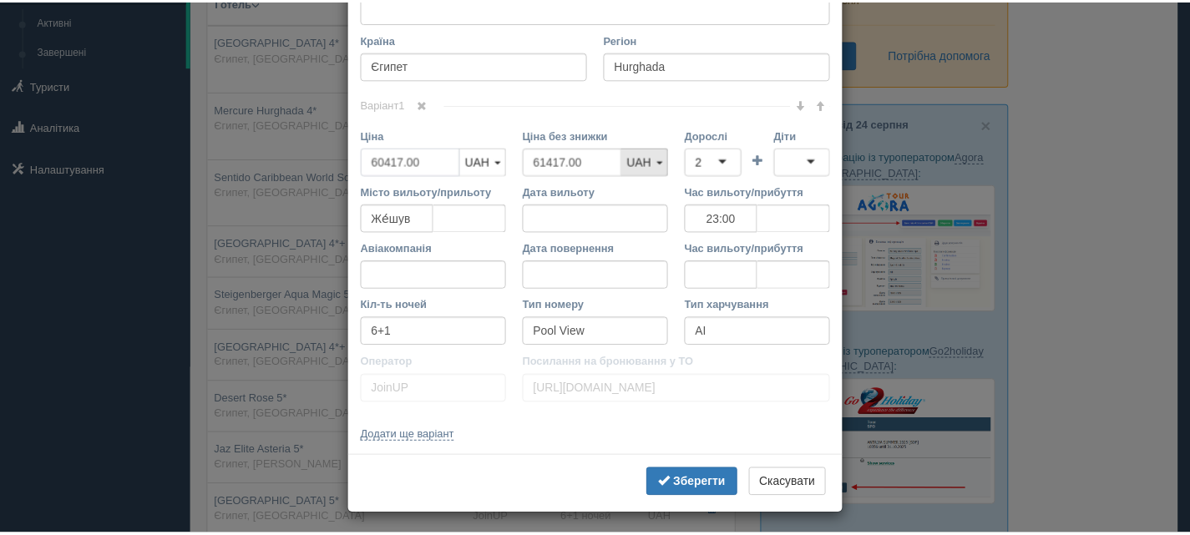
scroll to position [622, 0]
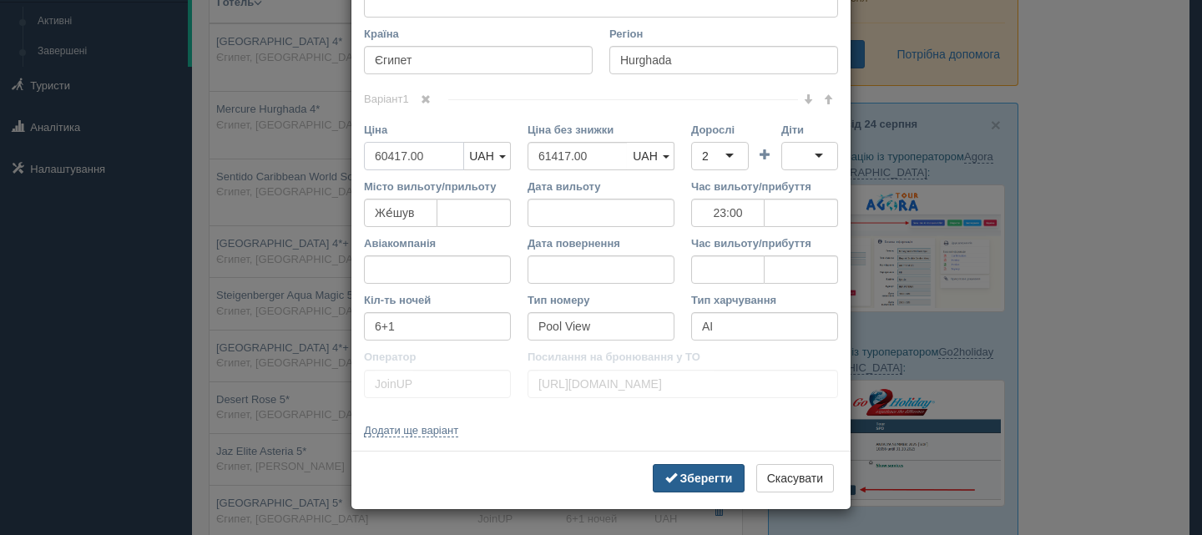
type input "60417.00"
click at [688, 468] on button "Зберегти" at bounding box center [699, 478] width 92 height 28
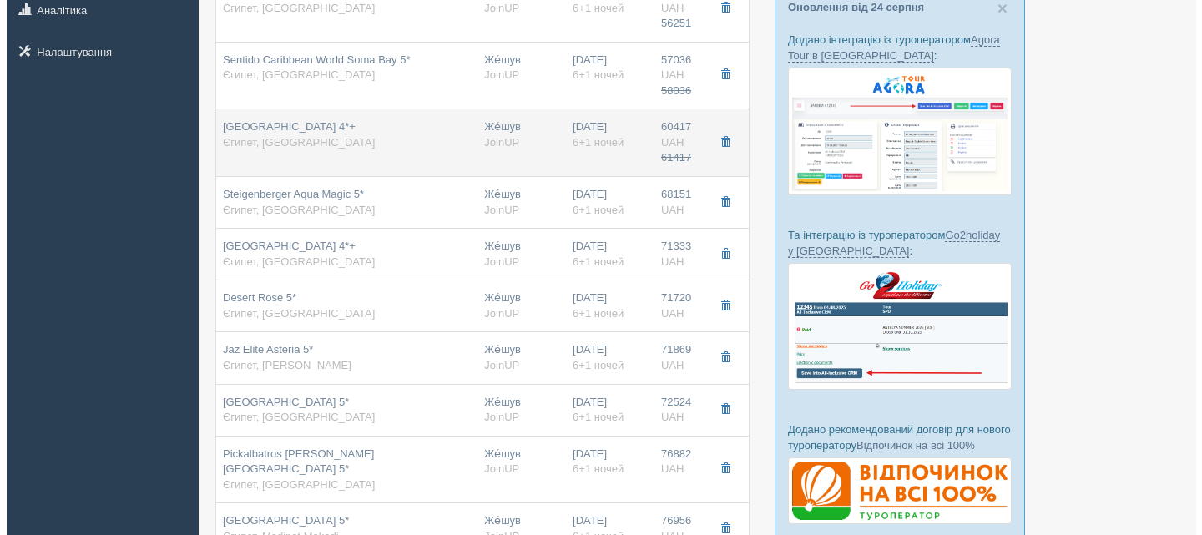
scroll to position [334, 0]
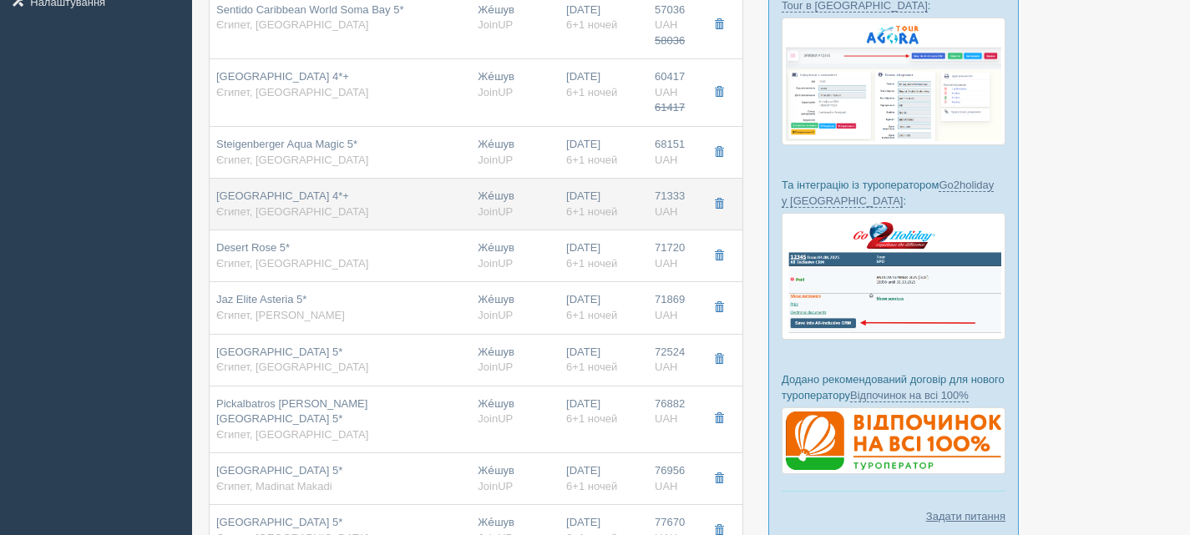
click at [407, 204] on div "[GEOGRAPHIC_DATA] 4*+ [GEOGRAPHIC_DATA], [GEOGRAPHIC_DATA]" at bounding box center [340, 204] width 248 height 31
type input "[GEOGRAPHIC_DATA] 4*+"
type input "71333.00"
type input "23:00"
type input "Bungalow Pool View"
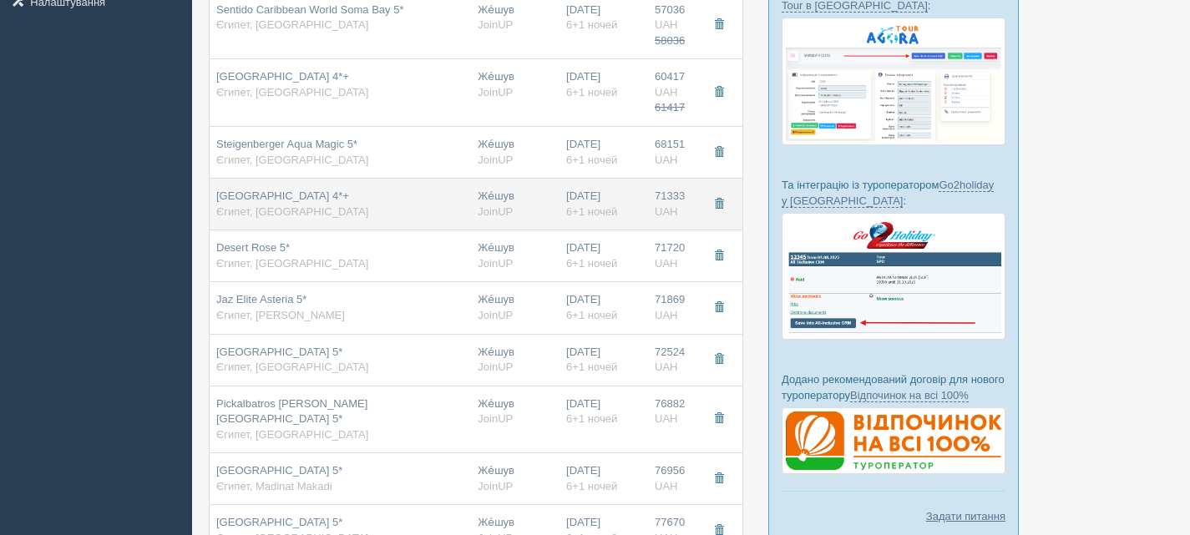
type input "[URL][DOMAIN_NAME]"
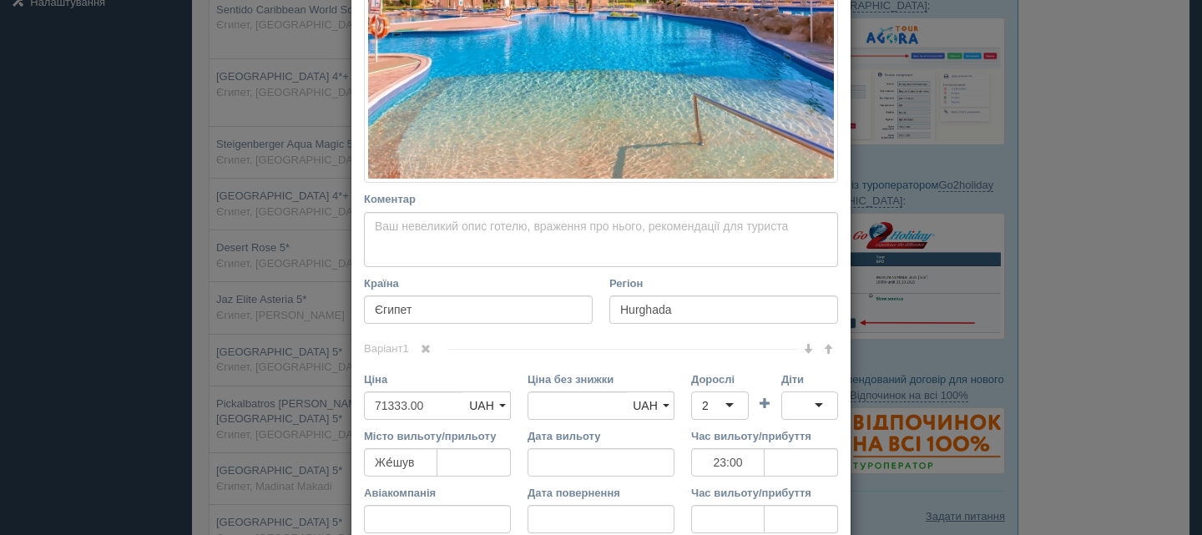
scroll to position [501, 0]
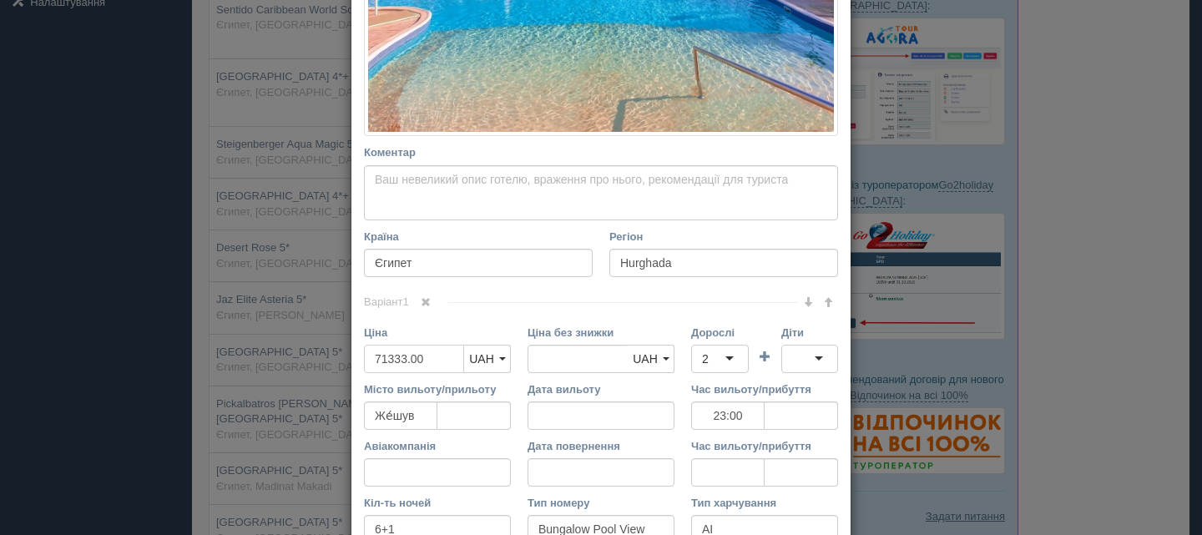
click at [382, 356] on input "71333.00" at bounding box center [414, 359] width 100 height 28
type input "7333.00"
type input "71333.00"
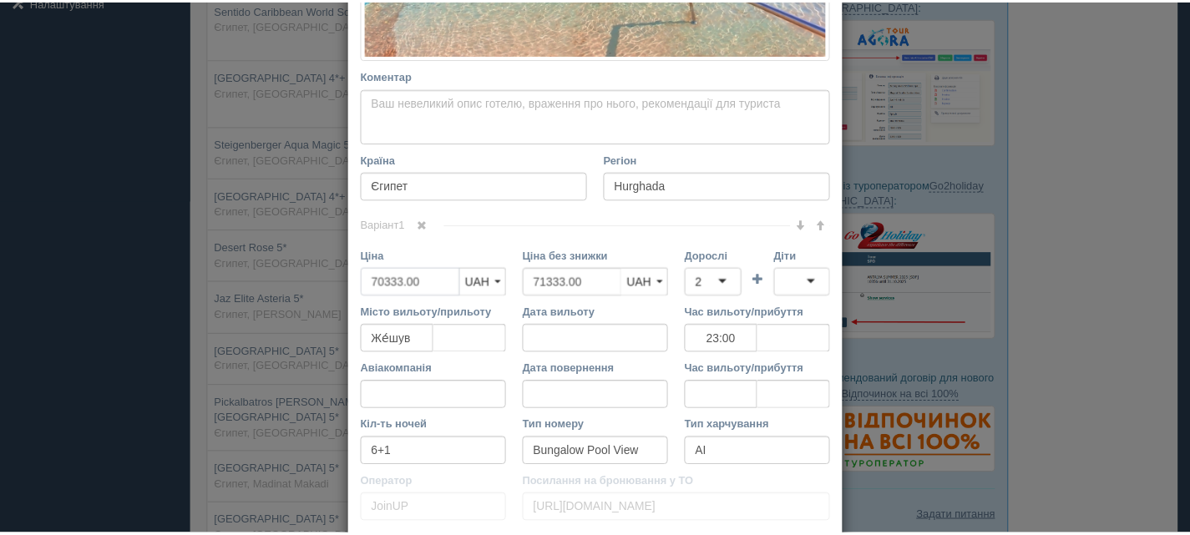
scroll to position [703, 0]
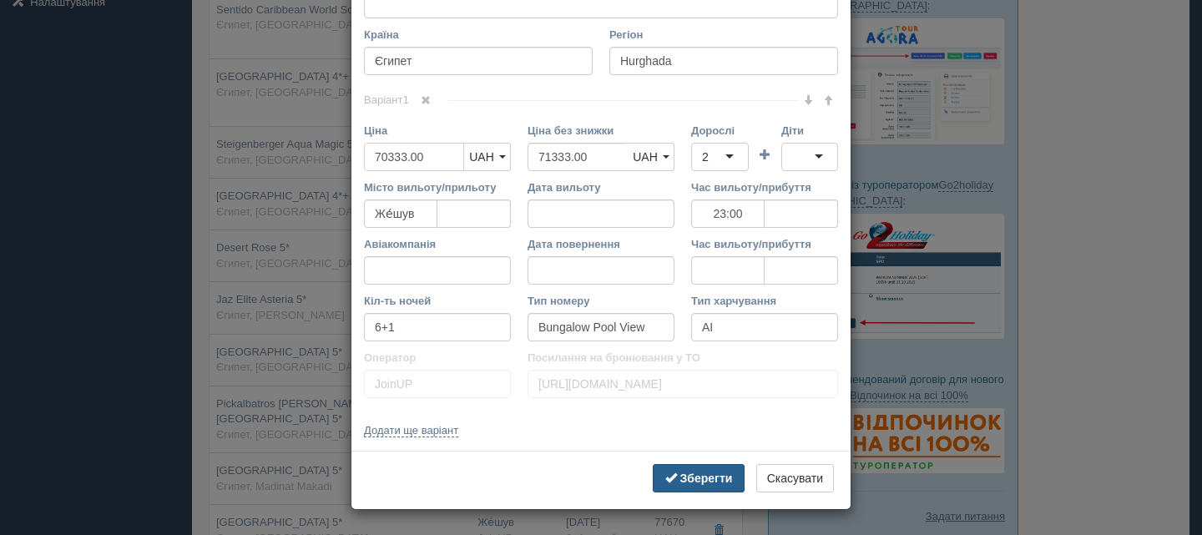
type input "70333.00"
click at [687, 486] on button "Зберегти" at bounding box center [699, 478] width 92 height 28
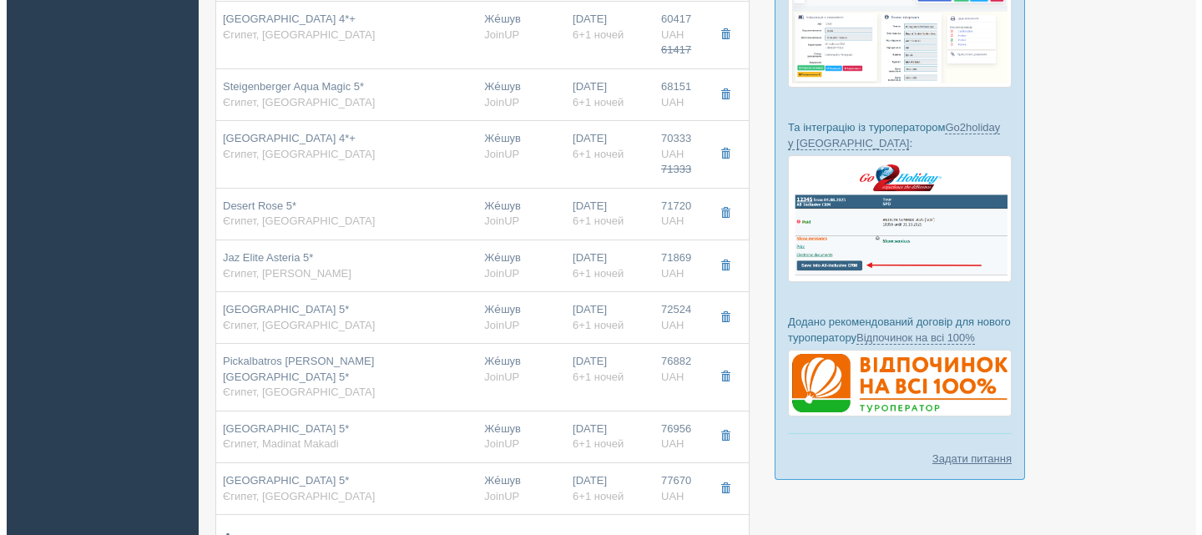
scroll to position [501, 0]
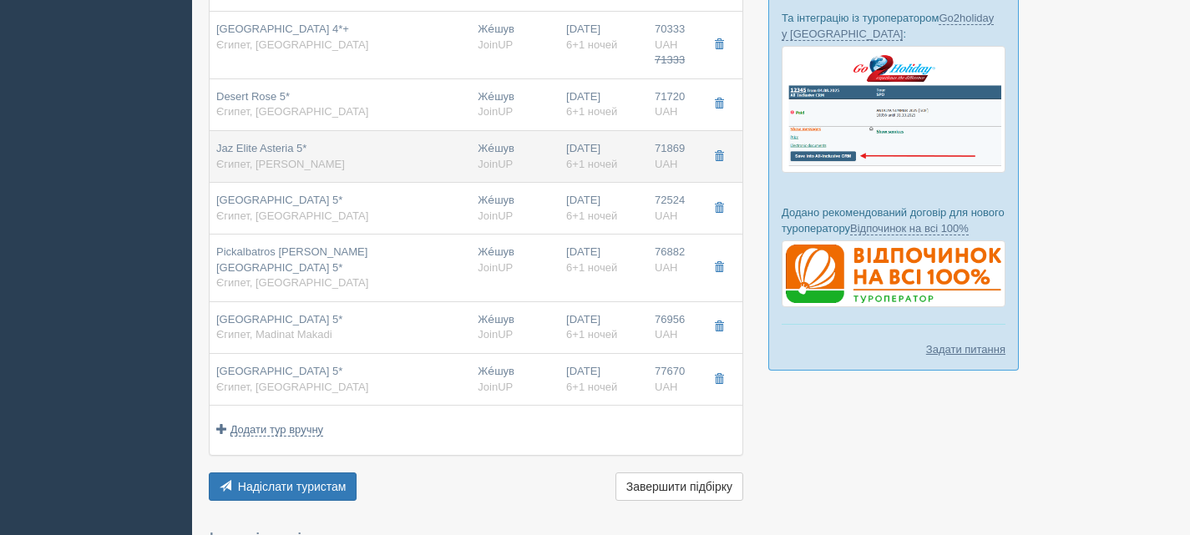
click at [386, 161] on div "Jaz Elite Asteria 5* [GEOGRAPHIC_DATA], [PERSON_NAME]" at bounding box center [340, 156] width 248 height 31
type input "Jaz Elite Asteria 5*"
type input "[PERSON_NAME]"
type input "71869.00"
type input "23:00"
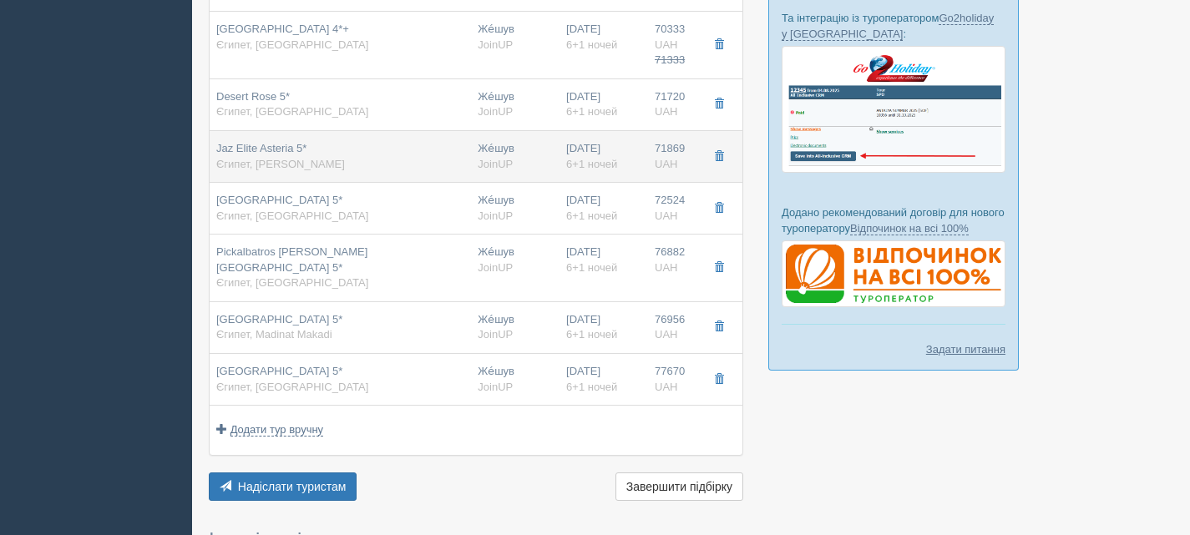
type input "Superior Garden View"
type input "[URL][DOMAIN_NAME]"
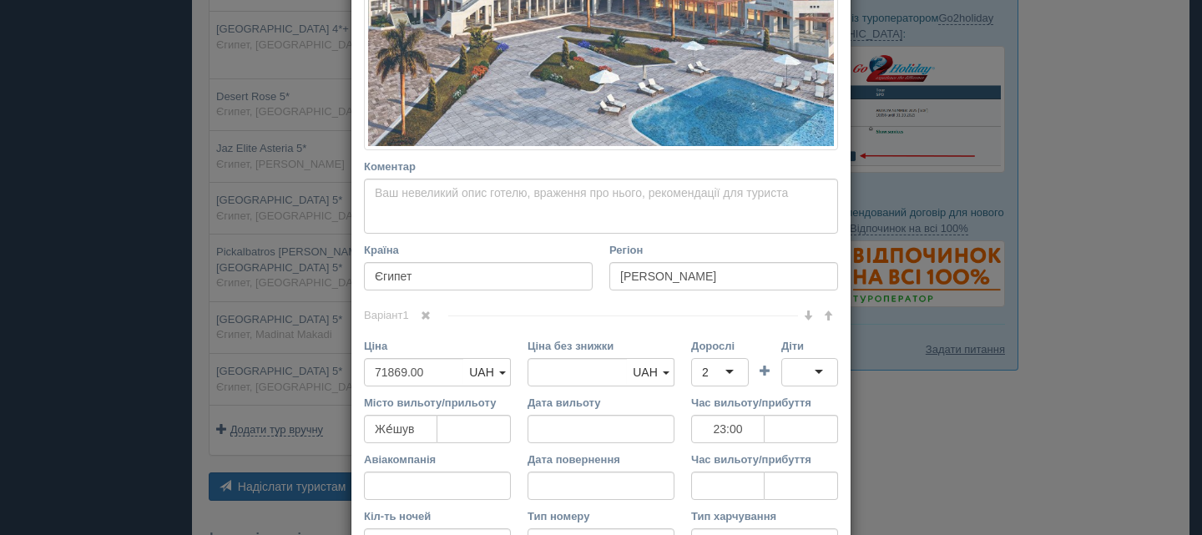
scroll to position [584, 0]
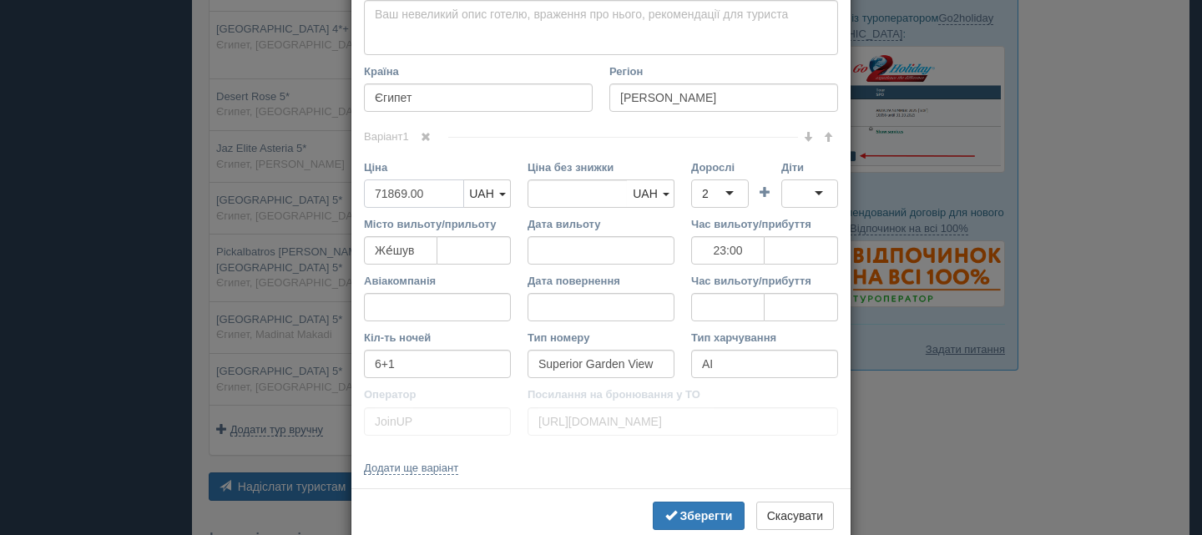
click at [380, 193] on input "71869.00" at bounding box center [414, 194] width 100 height 28
type input "7869.00"
type input "71869.00"
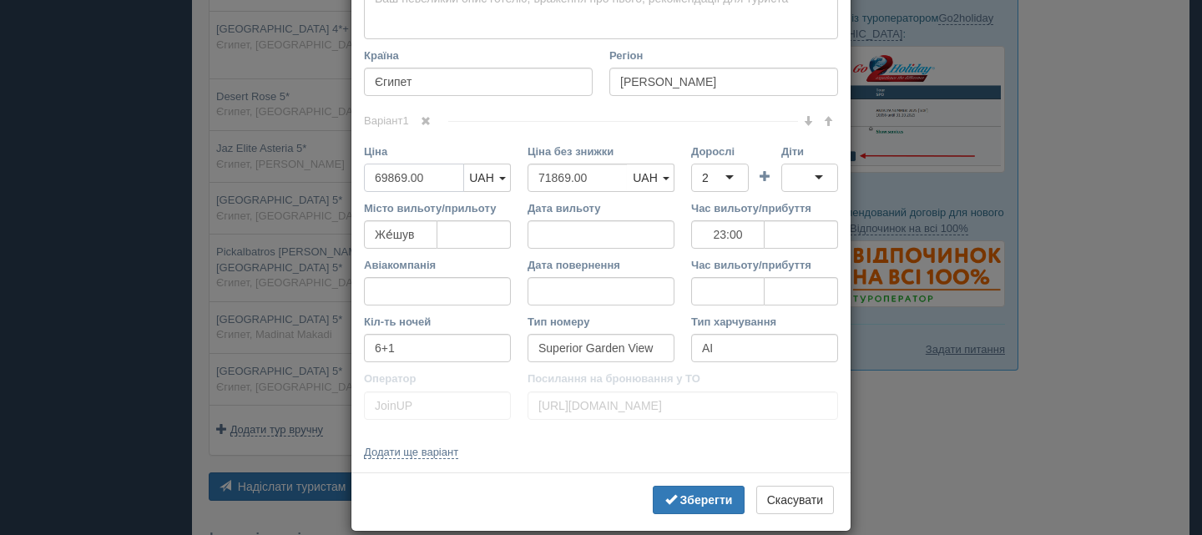
scroll to position [622, 0]
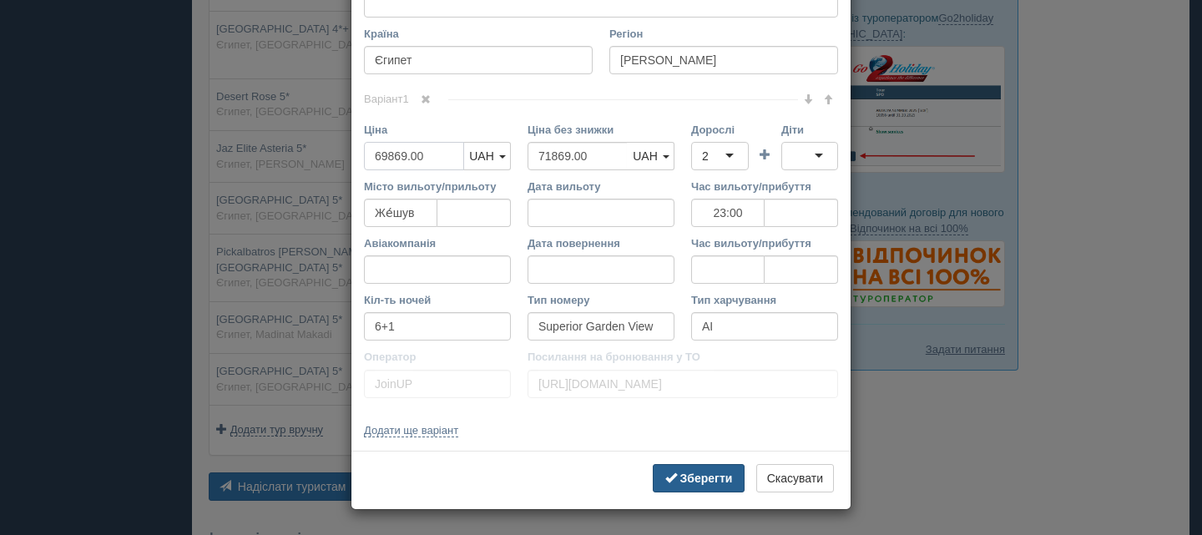
type input "69869.00"
click at [680, 476] on b "Зберегти" at bounding box center [706, 478] width 53 height 13
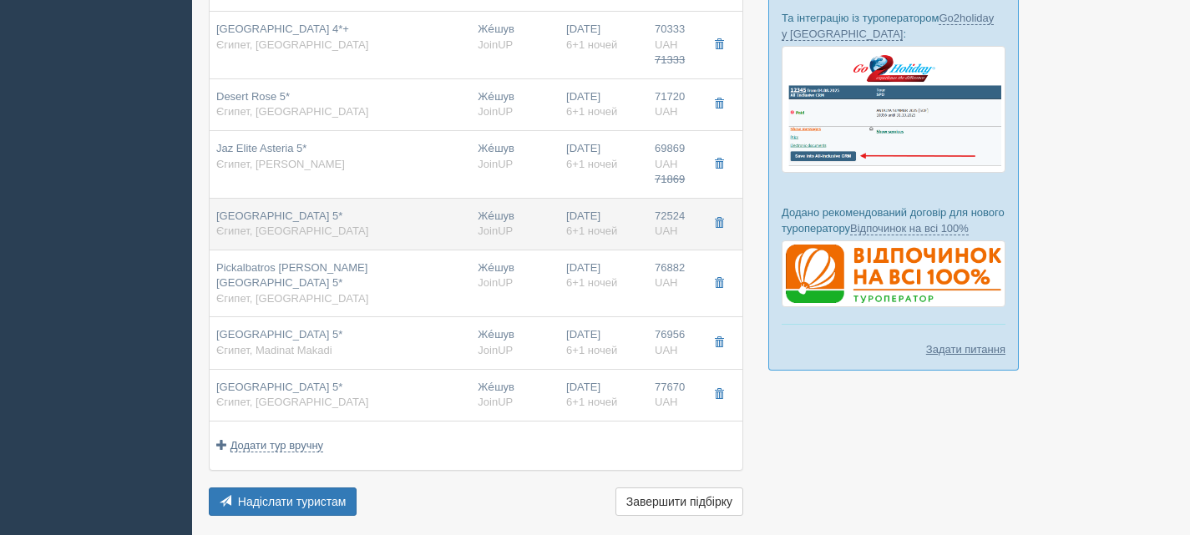
click at [387, 226] on div "[GEOGRAPHIC_DATA] 5* [GEOGRAPHIC_DATA], [GEOGRAPHIC_DATA]" at bounding box center [340, 224] width 248 height 31
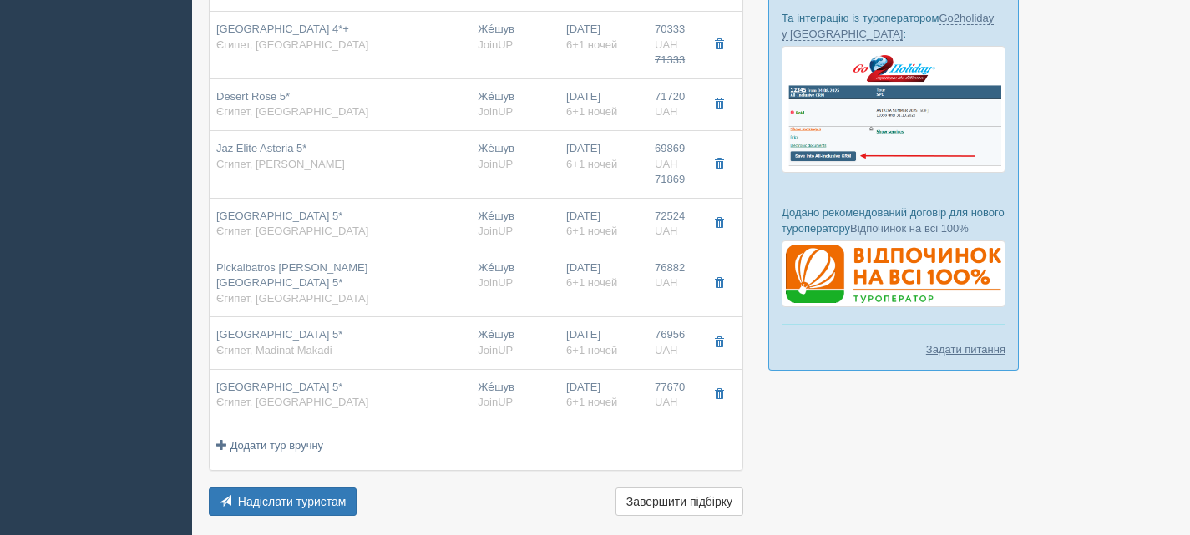
type input "[GEOGRAPHIC_DATA] 5*"
type input "Hurghada"
type input "72524.00"
type input "23:00"
type input "Pool View"
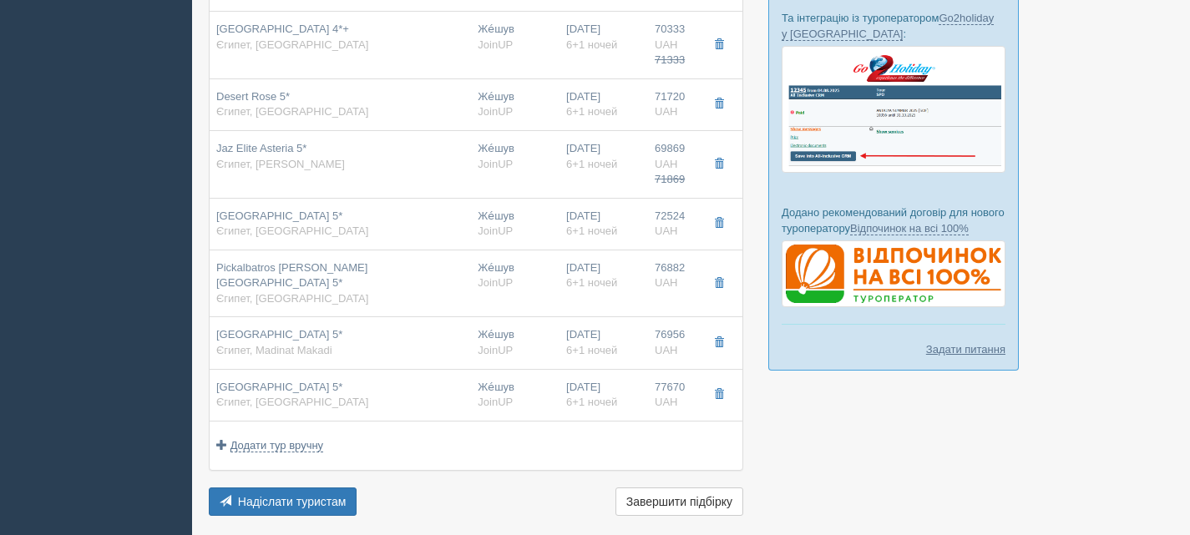
type input "[URL][DOMAIN_NAME]"
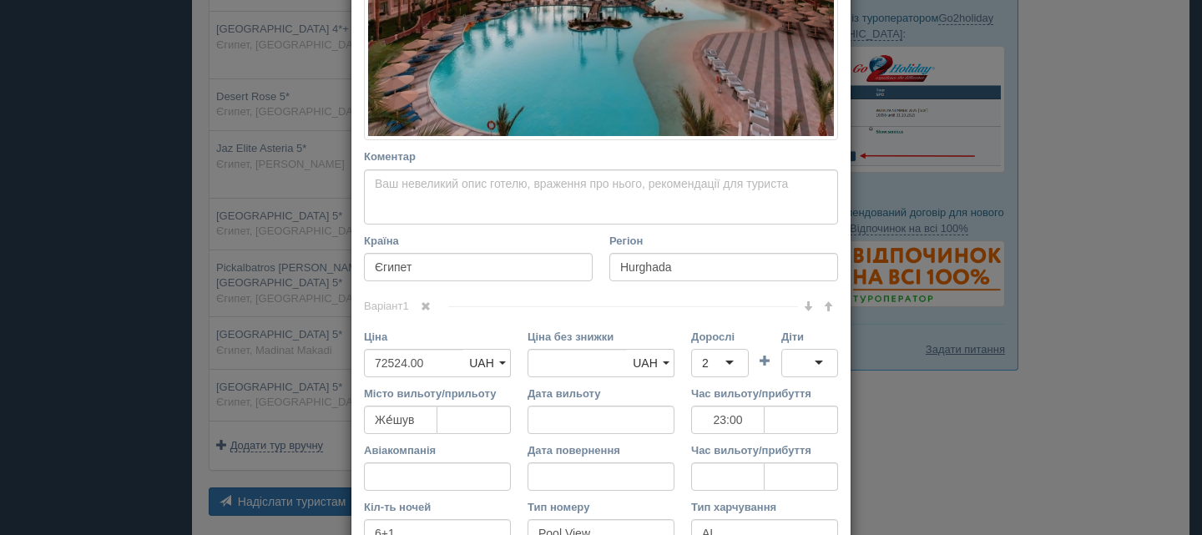
scroll to position [501, 0]
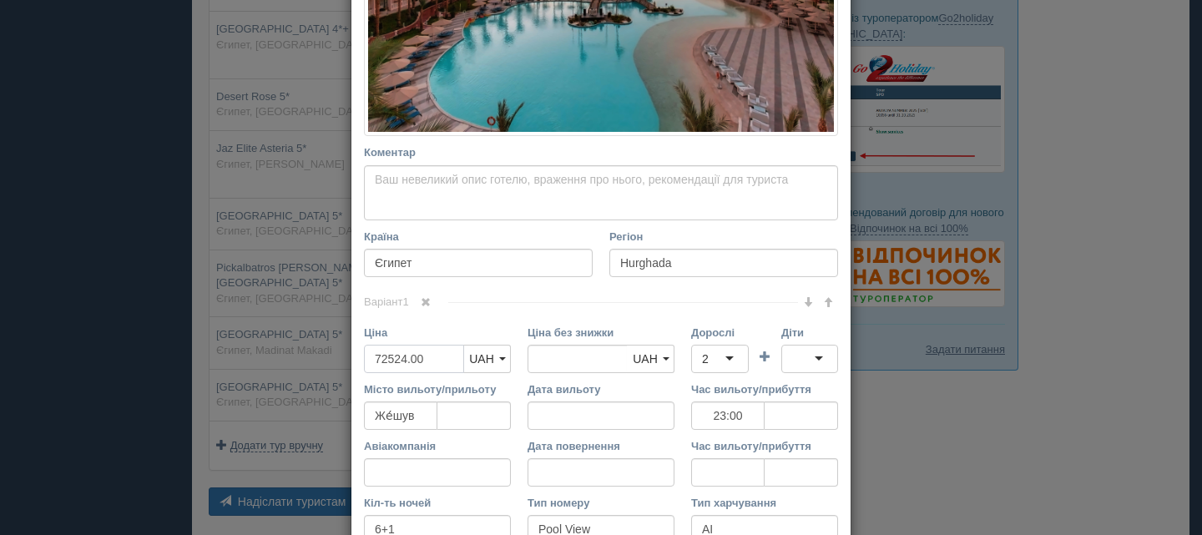
click at [385, 358] on input "72524.00" at bounding box center [414, 359] width 100 height 28
type input "7524.00"
type input "72524.00"
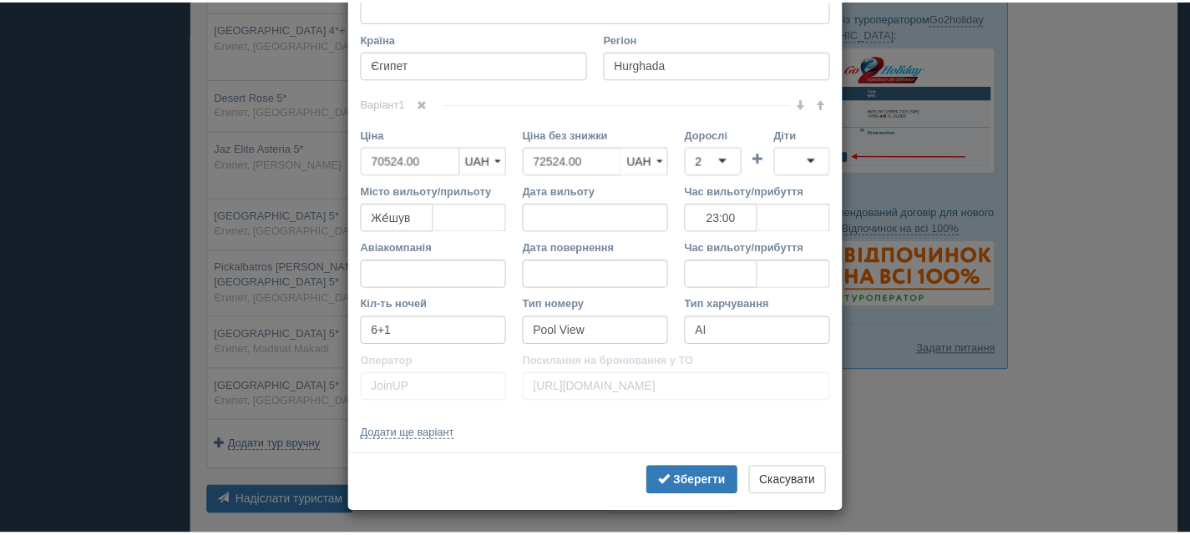
scroll to position [703, 0]
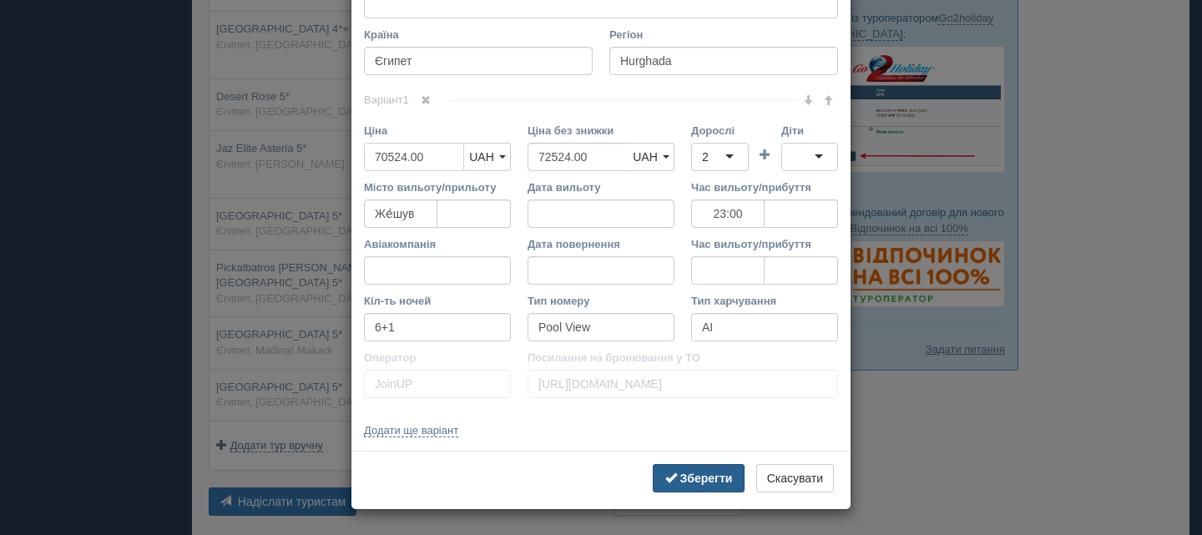
type input "70524.00"
click at [685, 478] on b "Зберегти" at bounding box center [706, 478] width 53 height 13
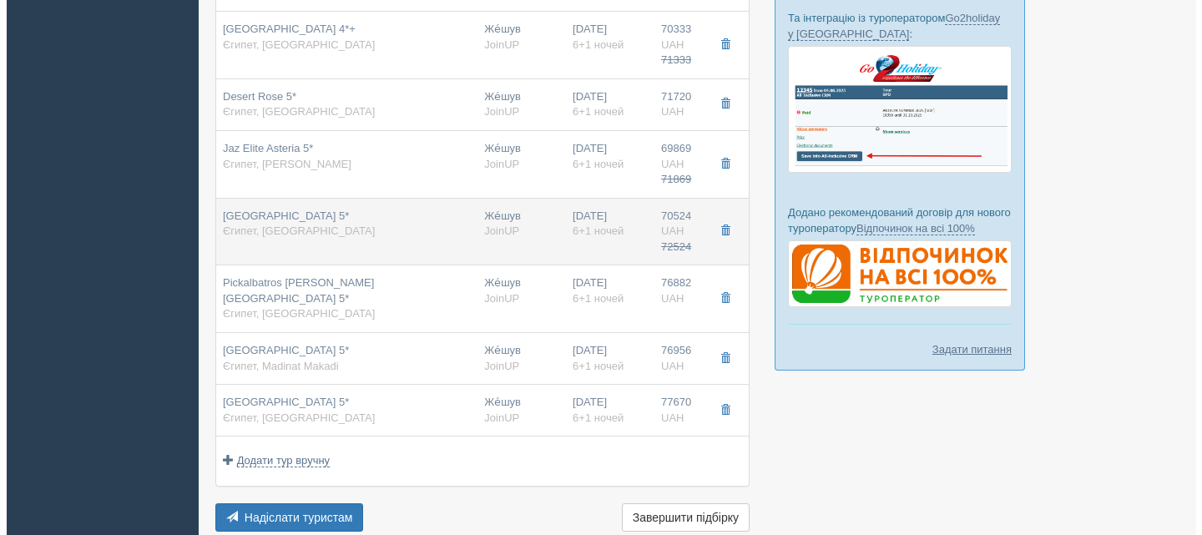
scroll to position [584, 0]
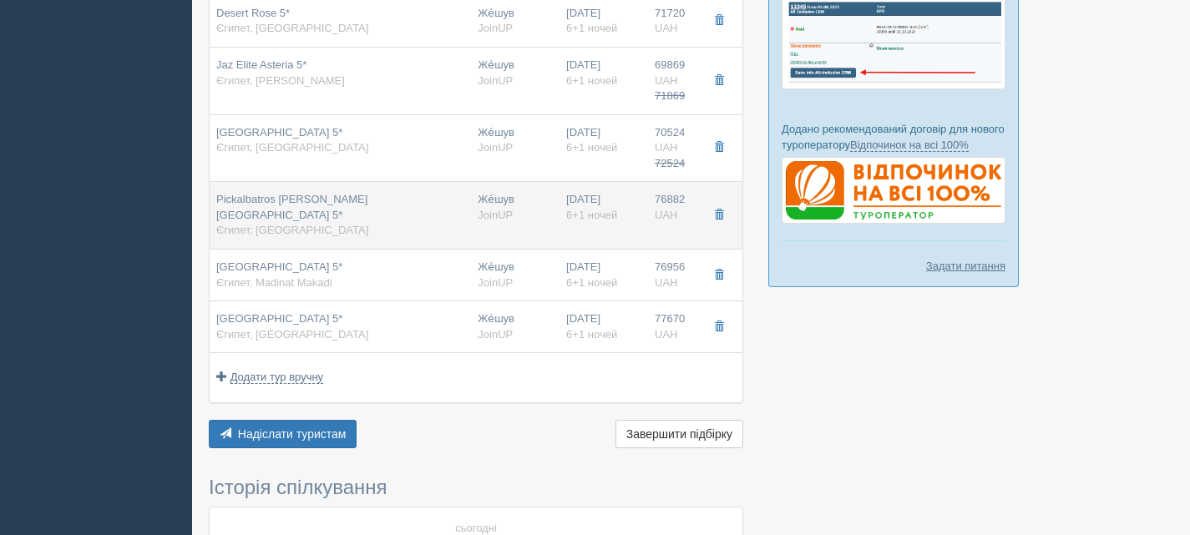
click at [384, 216] on div "Pickalbatros [PERSON_NAME][GEOGRAPHIC_DATA] 5* [GEOGRAPHIC_DATA], [GEOGRAPHIC_D…" at bounding box center [340, 215] width 248 height 47
type input "Pickalbatros [PERSON_NAME][GEOGRAPHIC_DATA] 5*"
type input "76882.00"
type input "23:00"
type input "Superior Pool View"
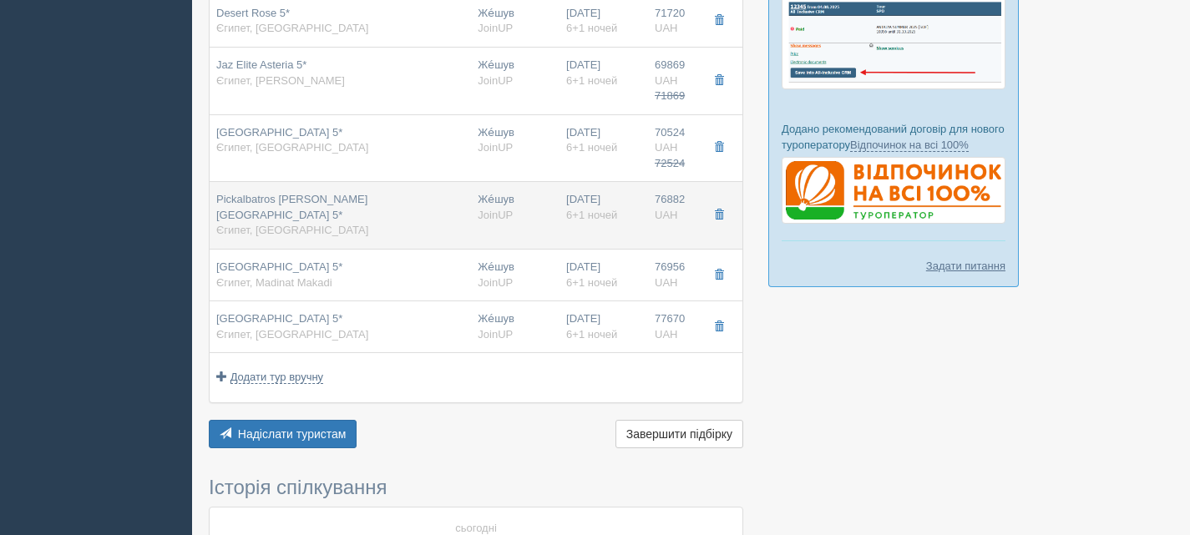
type input "[URL][DOMAIN_NAME][PERSON_NAME]"
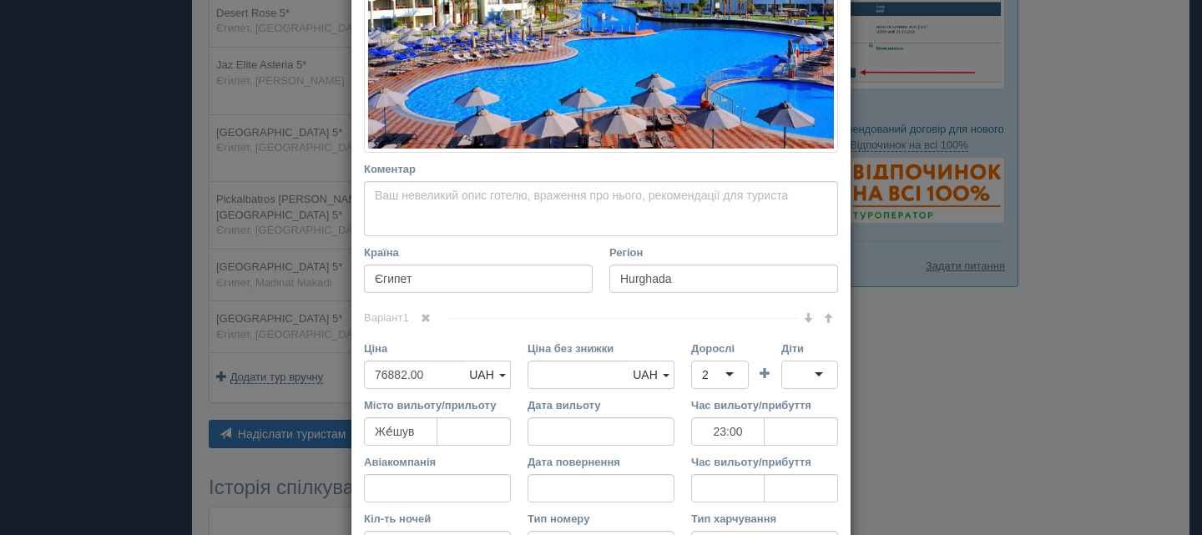
scroll to position [417, 0]
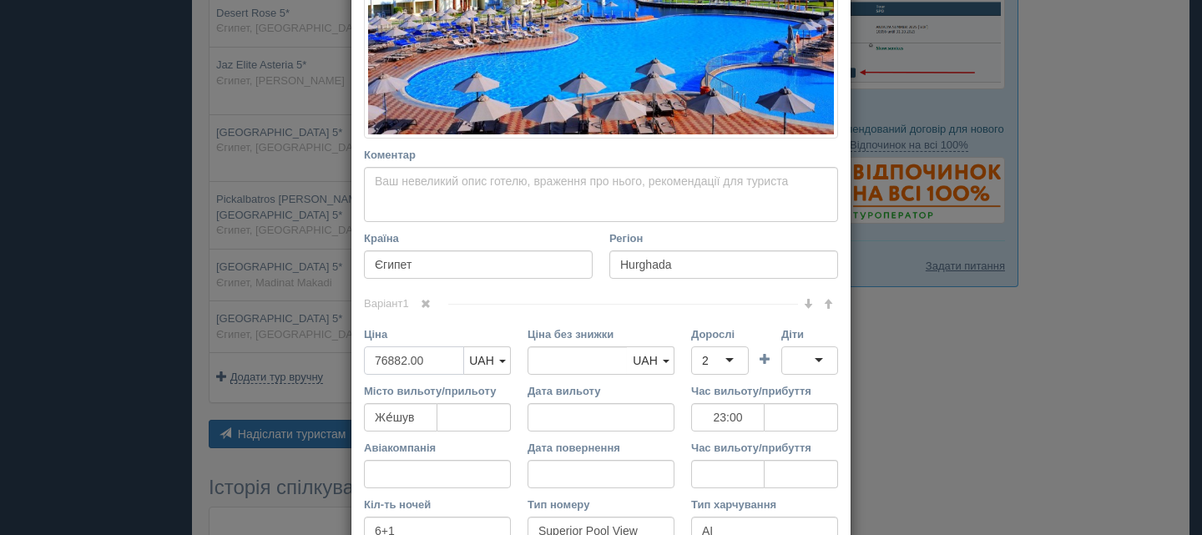
click at [382, 358] on input "76882.00" at bounding box center [414, 360] width 100 height 28
type input "7882.00"
type input "76882.00"
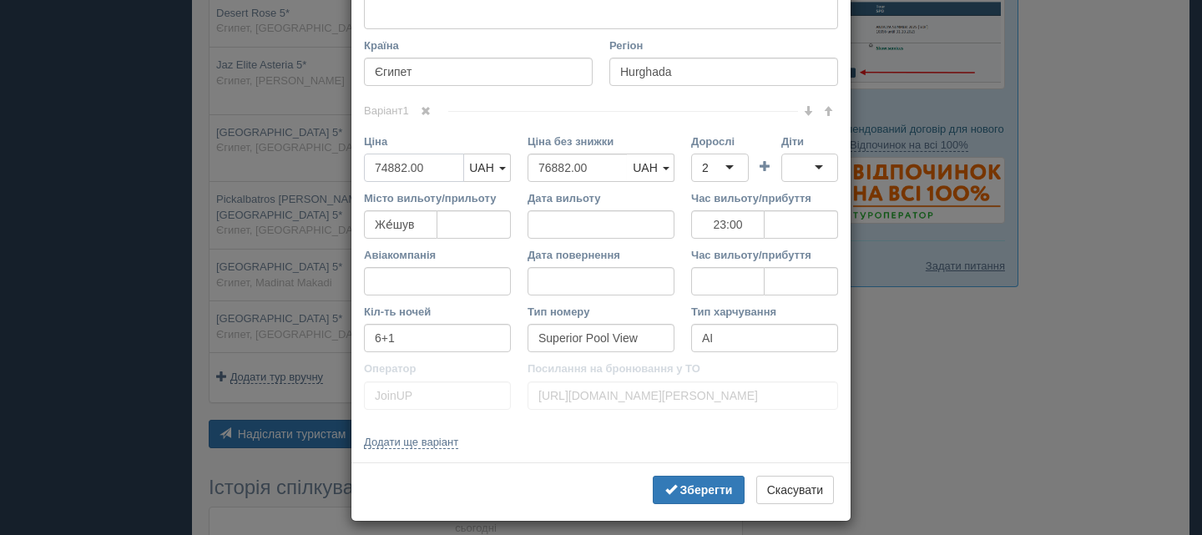
scroll to position [622, 0]
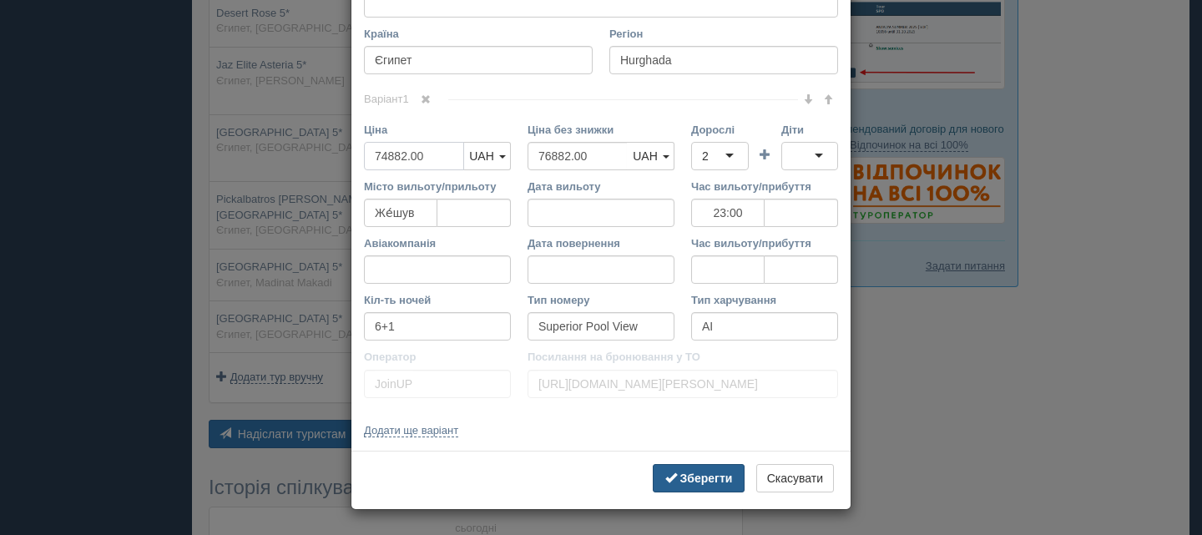
type input "74882.00"
click at [706, 482] on b "Зберегти" at bounding box center [706, 478] width 53 height 13
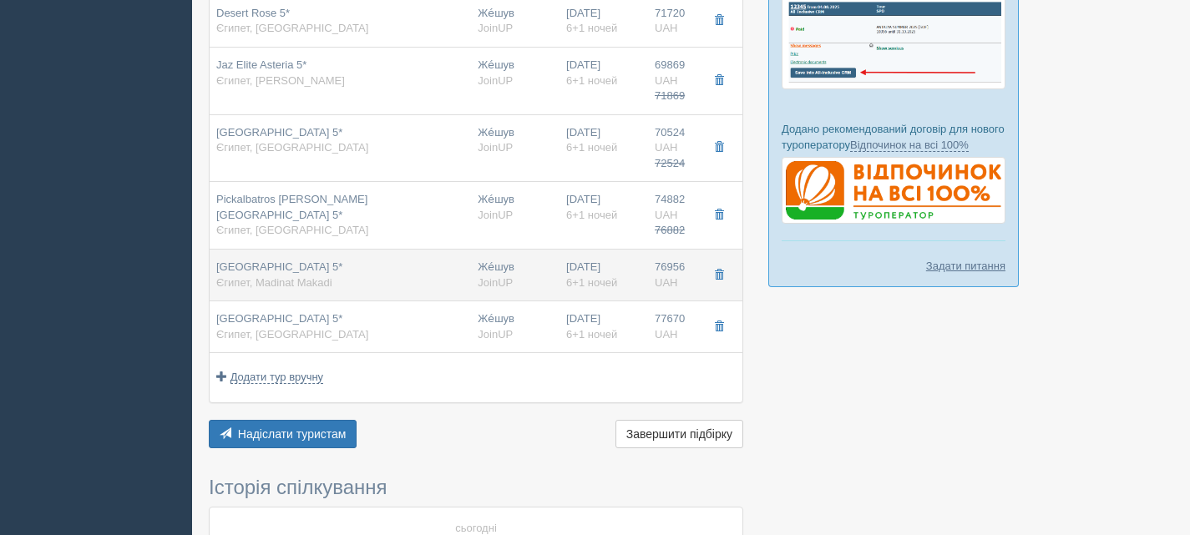
click at [373, 276] on div "[GEOGRAPHIC_DATA] 5* [GEOGRAPHIC_DATA], Madinat Makadi" at bounding box center [340, 275] width 248 height 31
type input "[GEOGRAPHIC_DATA] 5*"
type input "Madinat Makadi"
type input "76956.00"
type input "23:00"
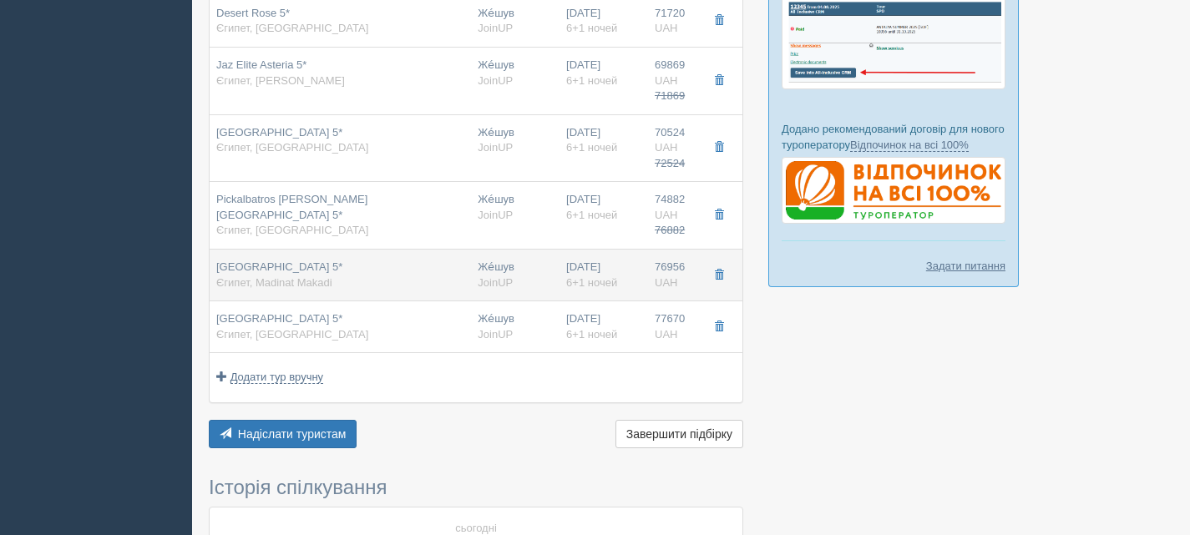
type input "[URL][DOMAIN_NAME]"
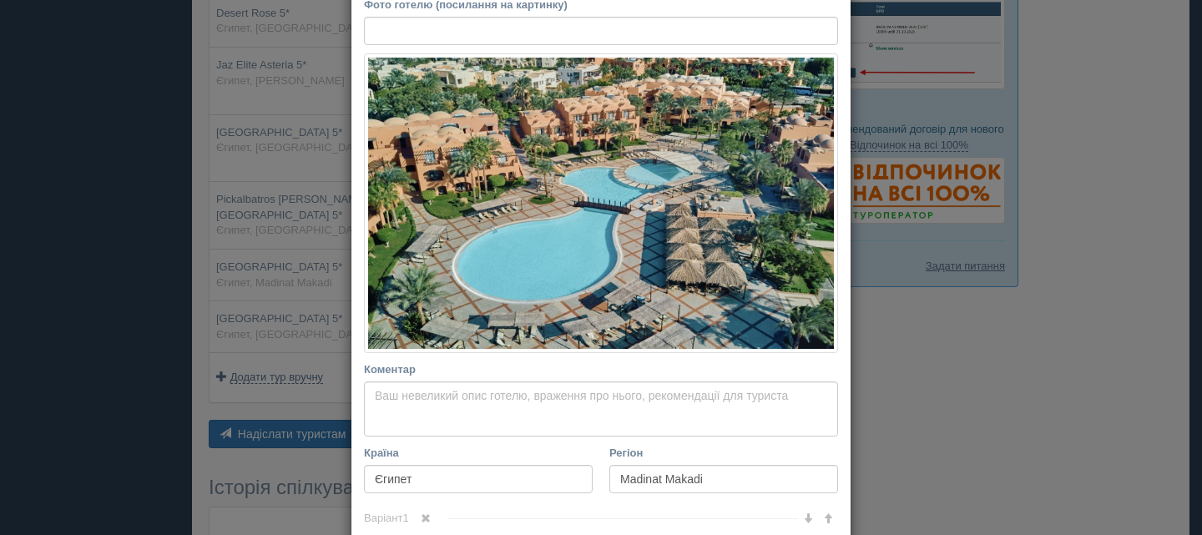
scroll to position [417, 0]
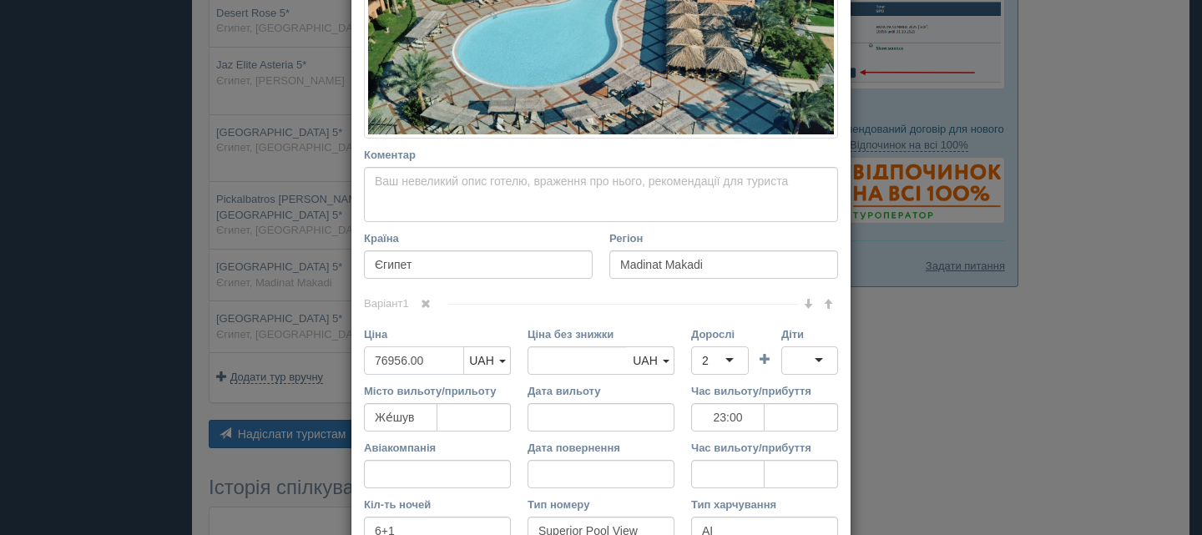
click at [382, 356] on input "76956.00" at bounding box center [414, 360] width 100 height 28
type input "7956.00"
type input "76956.00"
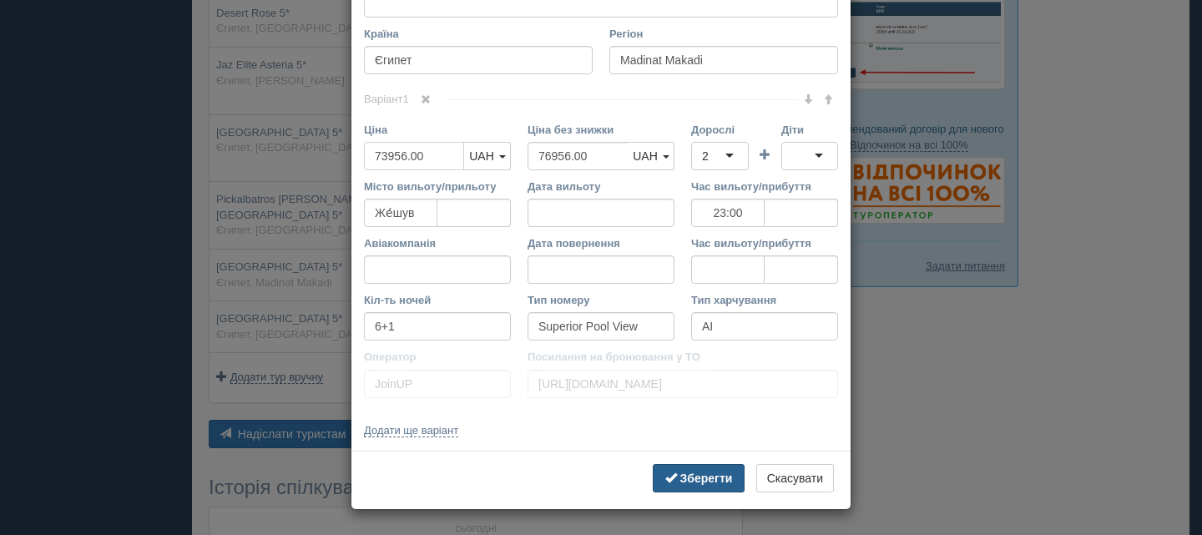
type input "73956.00"
click at [687, 479] on b "Зберегти" at bounding box center [706, 478] width 53 height 13
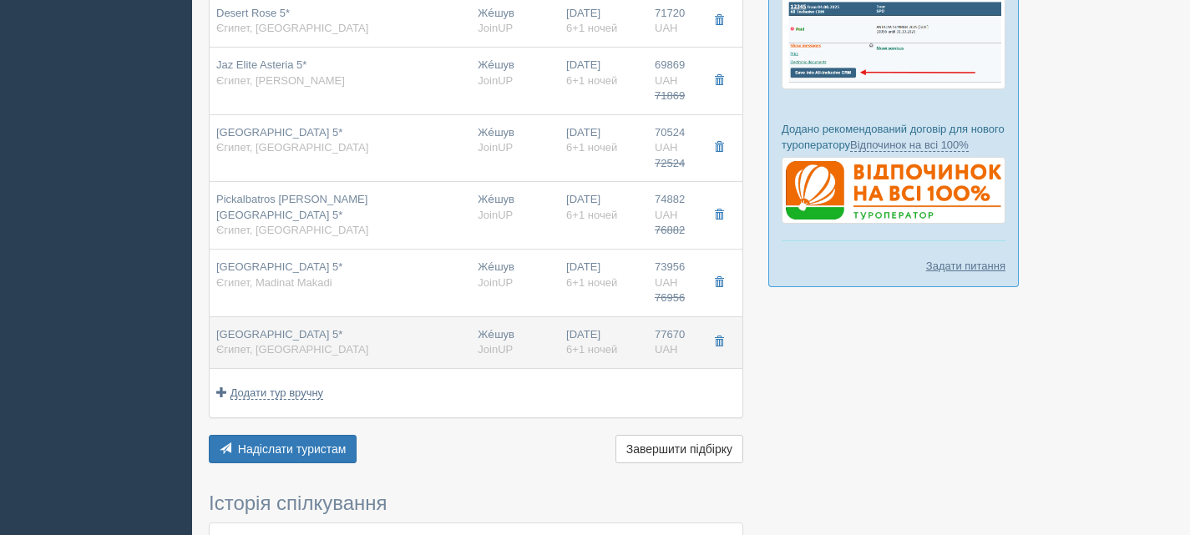
click at [342, 340] on span "[GEOGRAPHIC_DATA] 5*" at bounding box center [279, 334] width 126 height 13
type input "[GEOGRAPHIC_DATA] 5*"
type input "[GEOGRAPHIC_DATA]"
type input "77670.00"
type input "23:00"
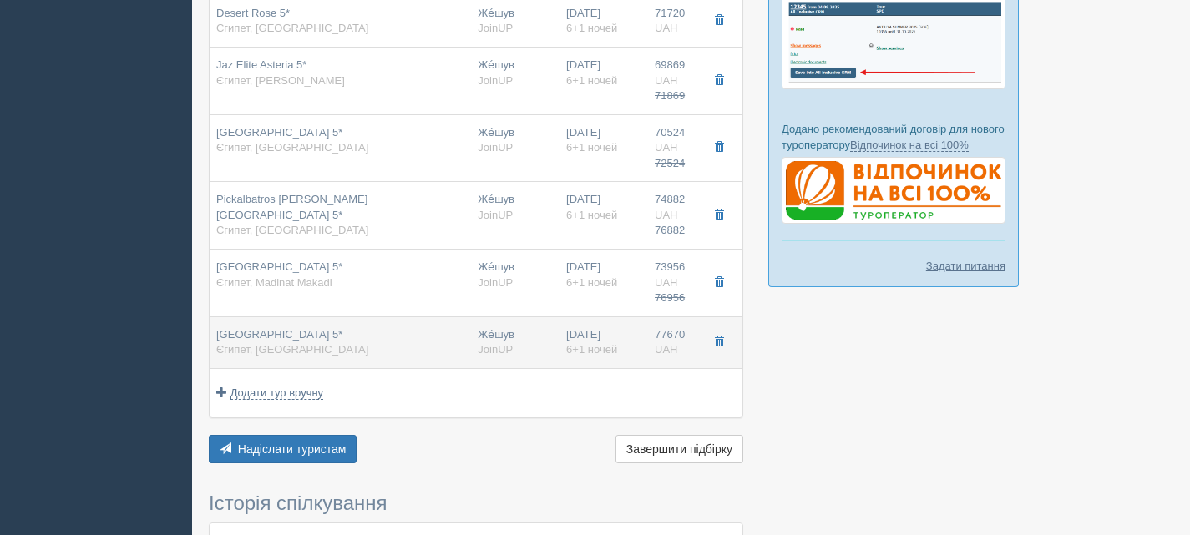
type input "Family Bunkbed Room"
type input "All Inclusive"
type input "[URL][DOMAIN_NAME]"
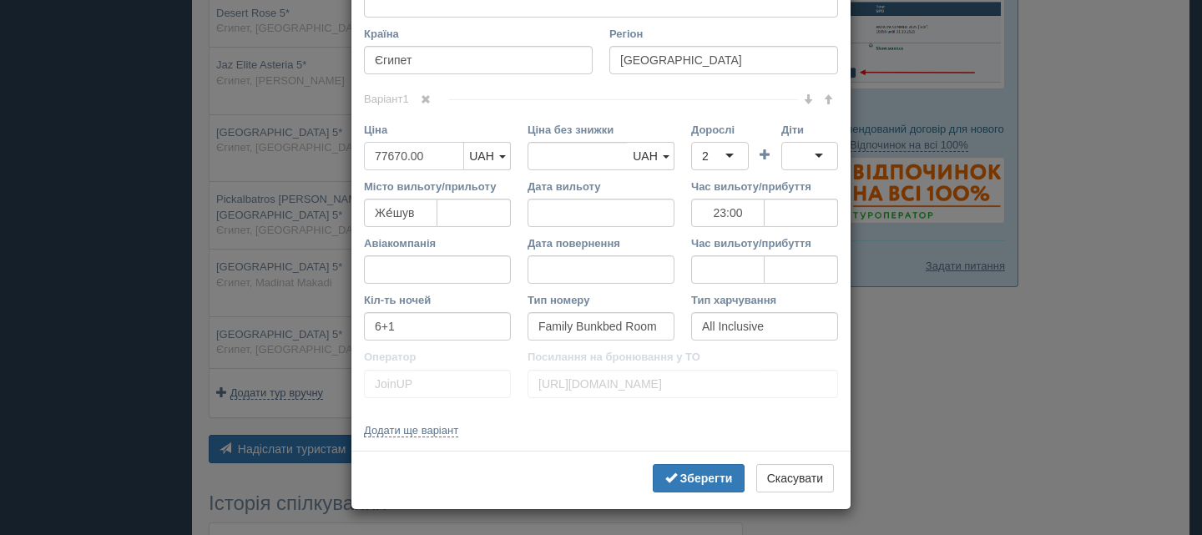
click at [380, 155] on input "77670.00" at bounding box center [414, 156] width 100 height 28
type input "7670.00"
type input "77670.00"
type input "74670.00"
click at [705, 481] on b "Зберегти" at bounding box center [706, 478] width 53 height 13
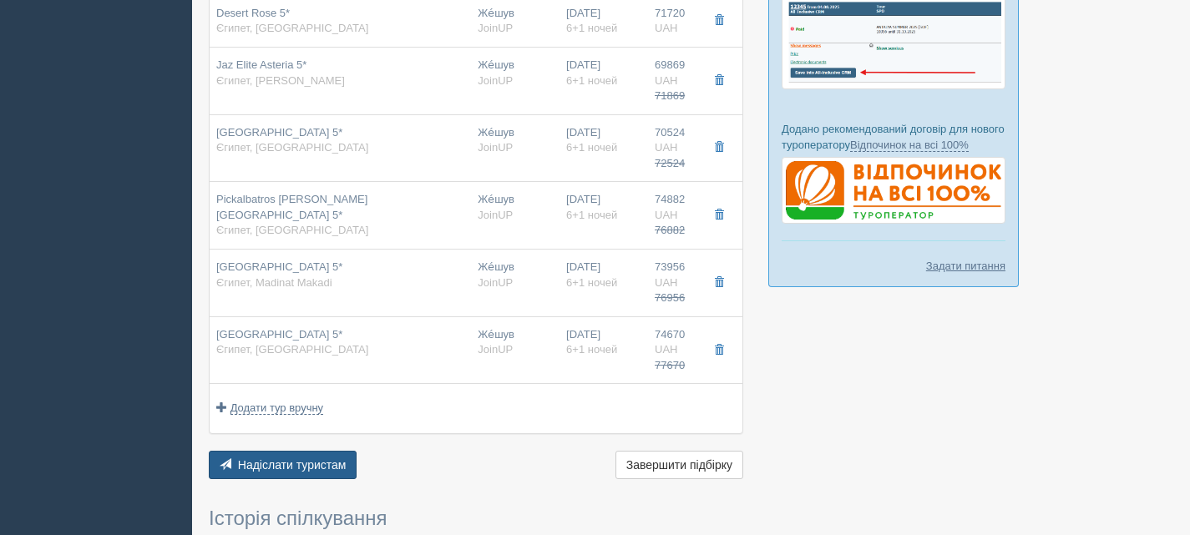
click at [304, 460] on span "Надіслати туристам" at bounding box center [292, 464] width 109 height 13
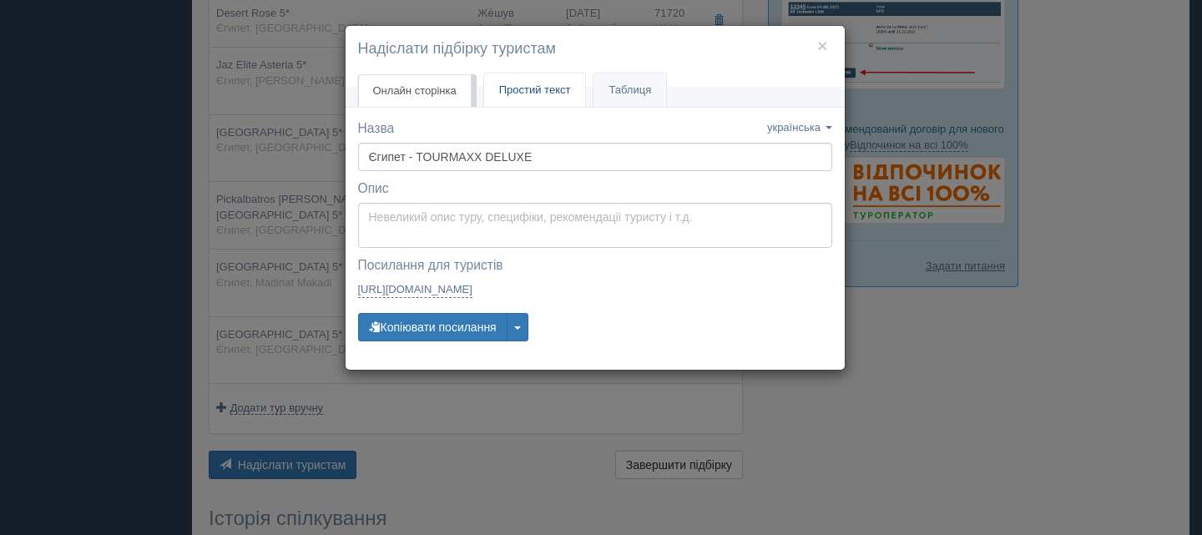
click at [540, 91] on span "Простий текст" at bounding box center [535, 89] width 72 height 13
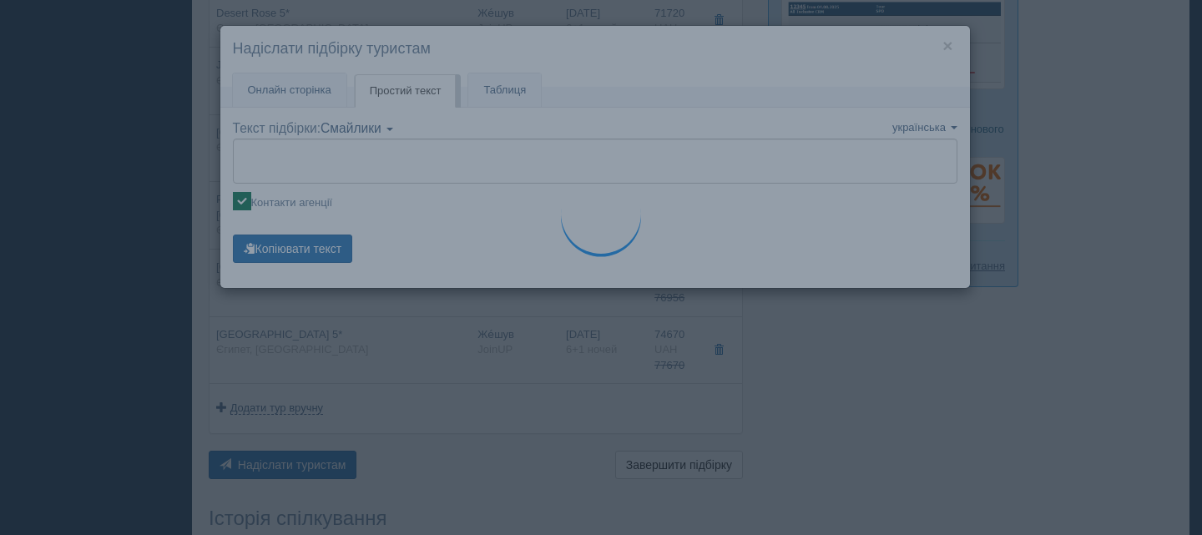
type textarea "🌞 Loremip dol! Sitametcon Adi elitseddoe temp incididu: 🌎 Utlabo, Etdolore 🏩 Ma…"
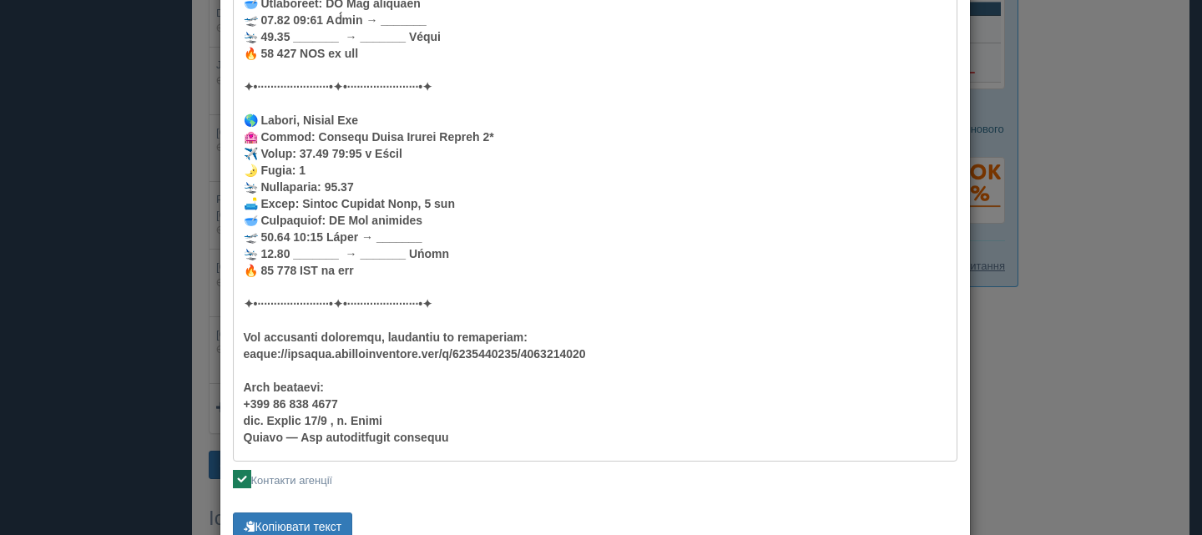
scroll to position [2511, 0]
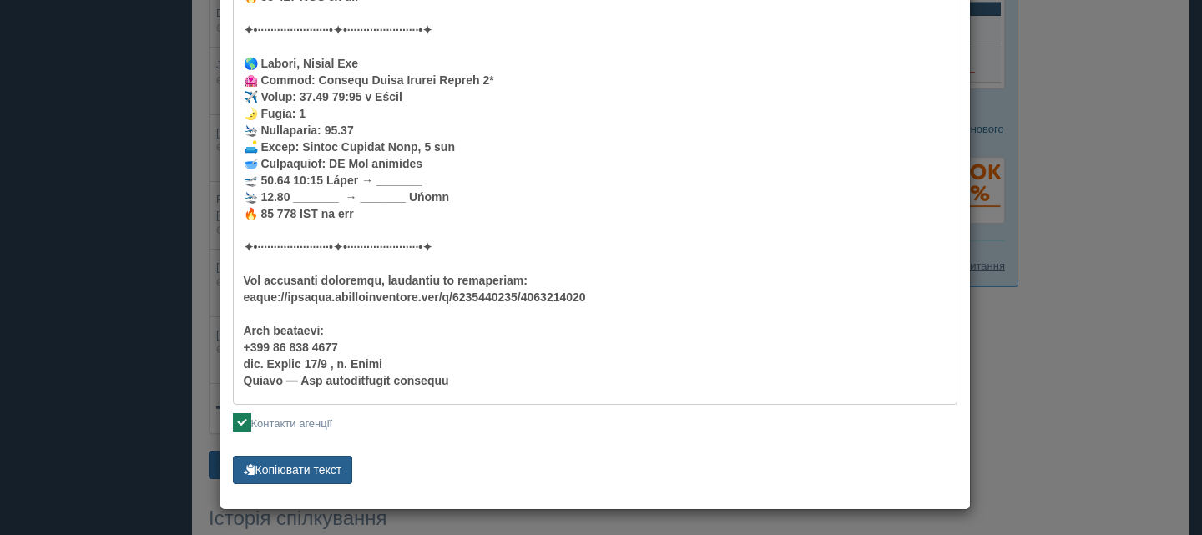
click at [290, 474] on button "Копіювати текст" at bounding box center [293, 470] width 120 height 28
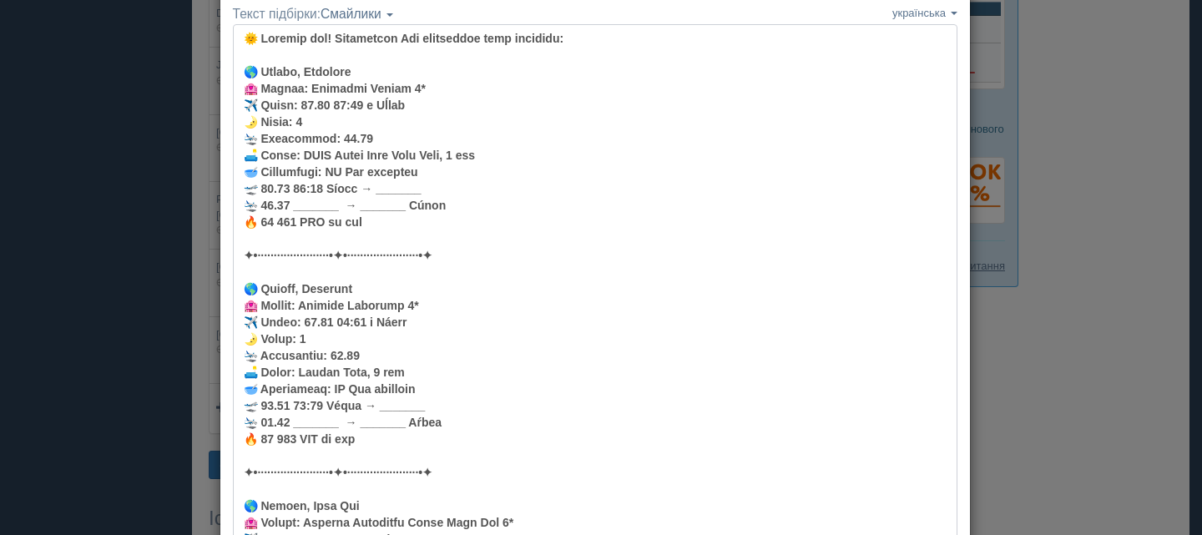
scroll to position [0, 0]
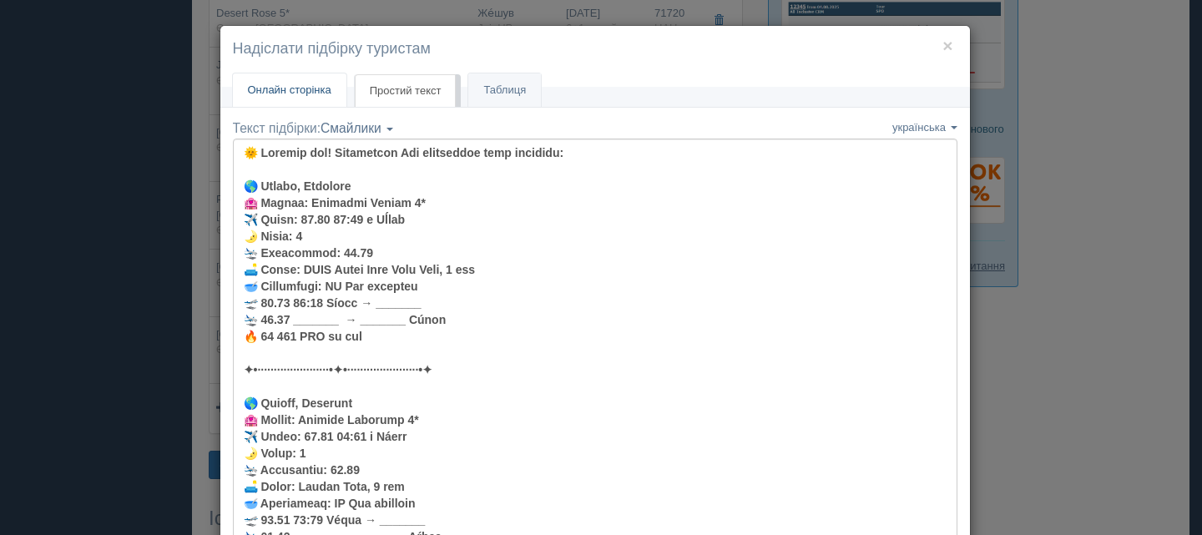
click at [297, 86] on span "Онлайн сторінка" at bounding box center [289, 89] width 83 height 13
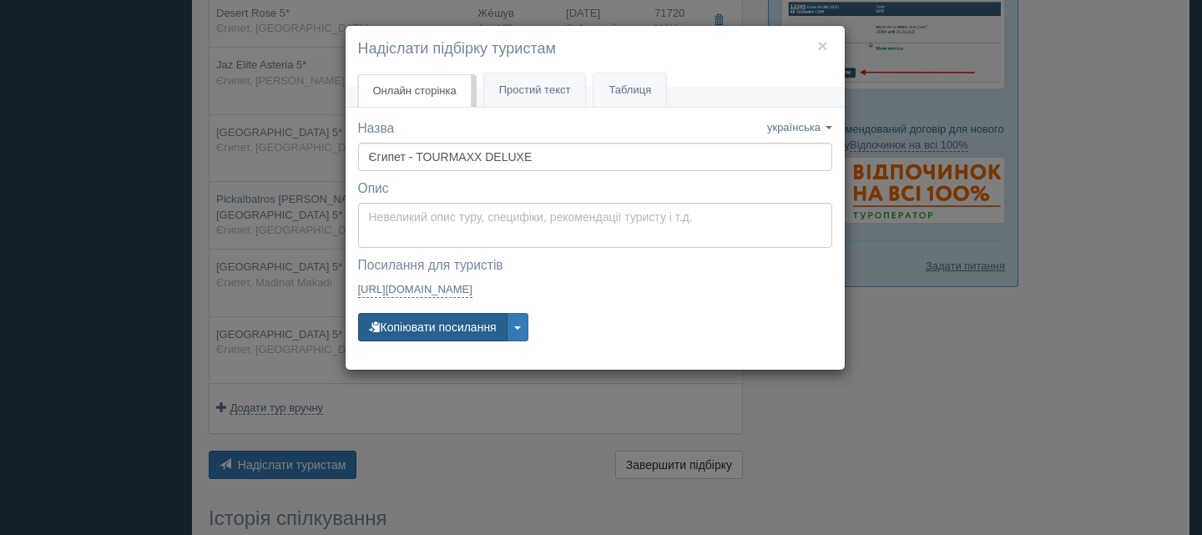
click at [401, 335] on button "Копіювати посилання" at bounding box center [432, 327] width 149 height 28
